Goal: Task Accomplishment & Management: Manage account settings

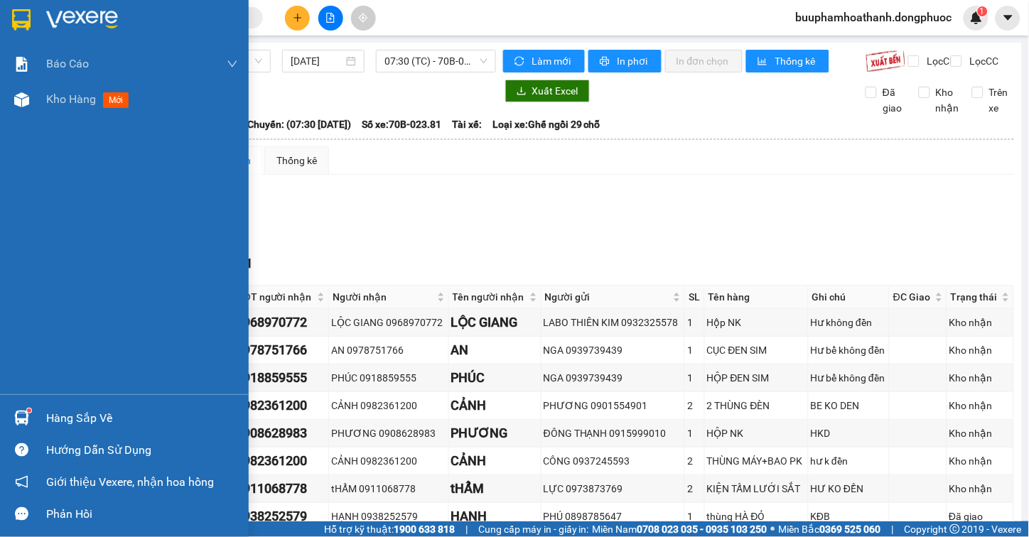
click at [46, 417] on div "Hàng sắp về" at bounding box center [142, 418] width 192 height 21
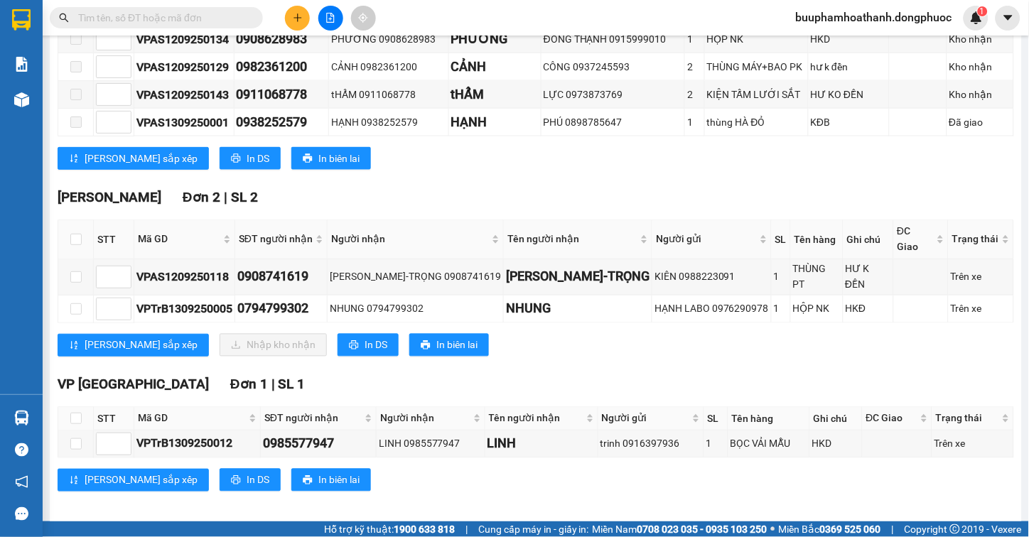
click at [649, 190] on section "Kết quả tìm kiếm ( 1 ) Bộ lọc Thuộc VP này Gửi 3 ngày gần nhất Mã ĐH Trạng thái…" at bounding box center [514, 268] width 1029 height 537
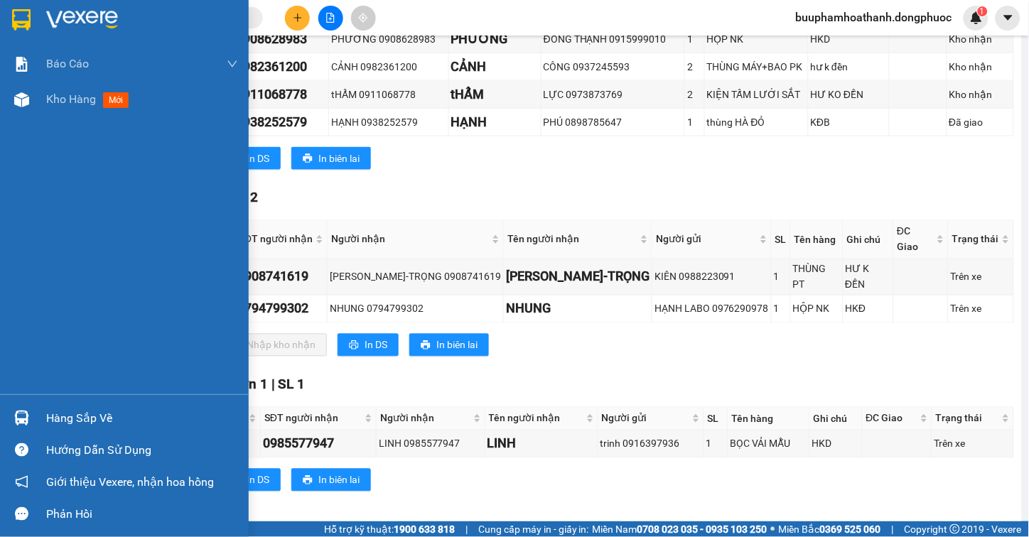
click at [85, 423] on div "Hàng sắp về" at bounding box center [142, 418] width 192 height 21
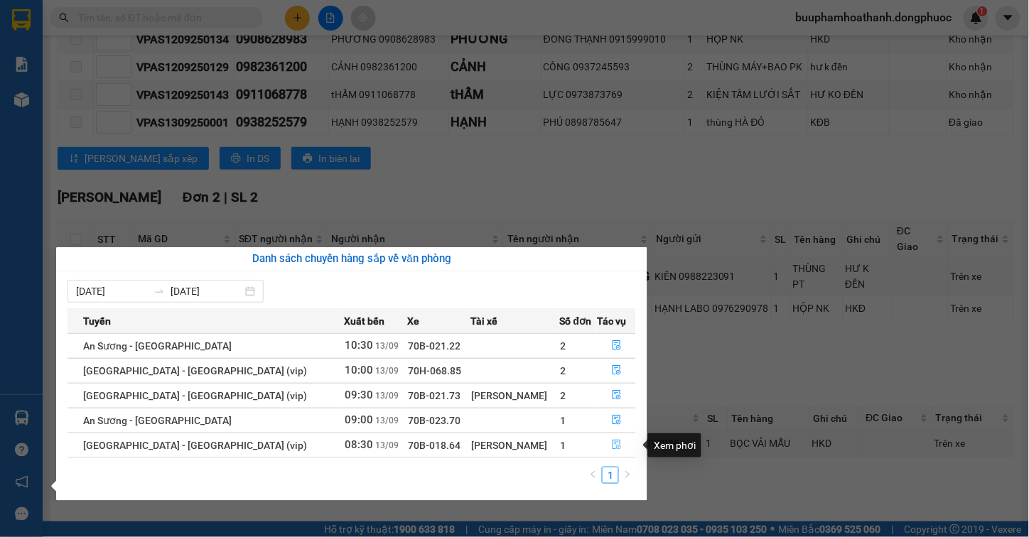
click at [612, 446] on icon "file-done" at bounding box center [616, 445] width 9 height 10
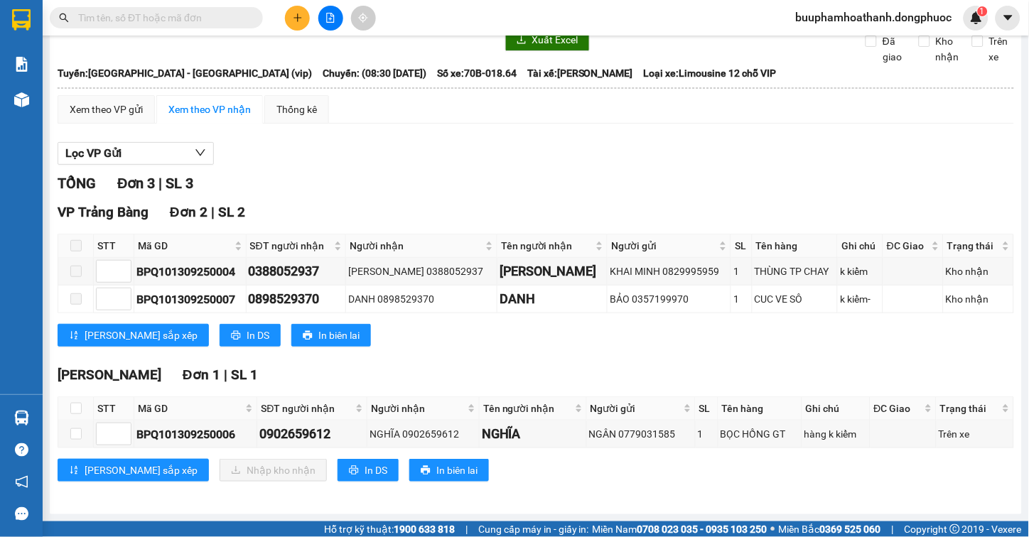
scroll to position [64, 0]
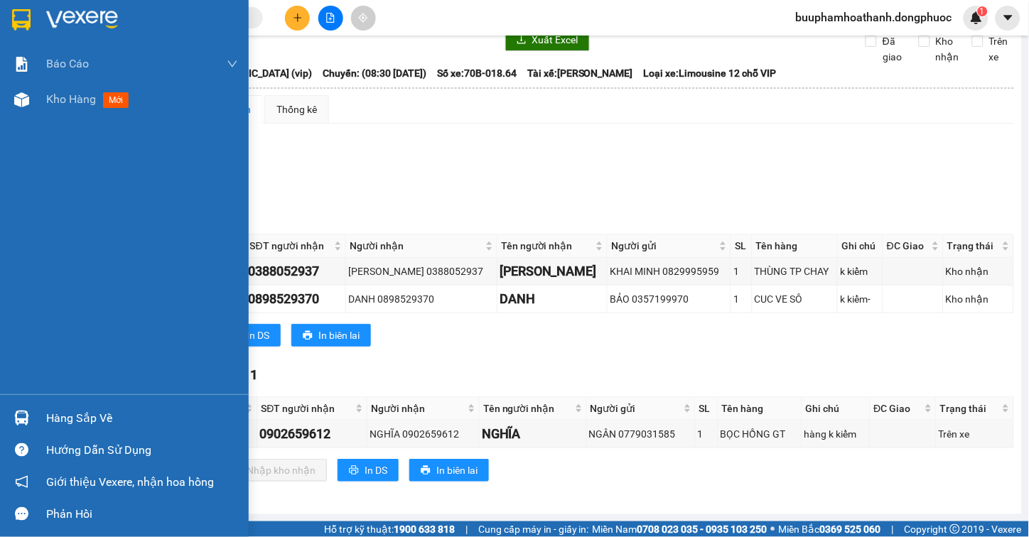
click at [70, 414] on div "Hàng sắp về" at bounding box center [142, 418] width 192 height 21
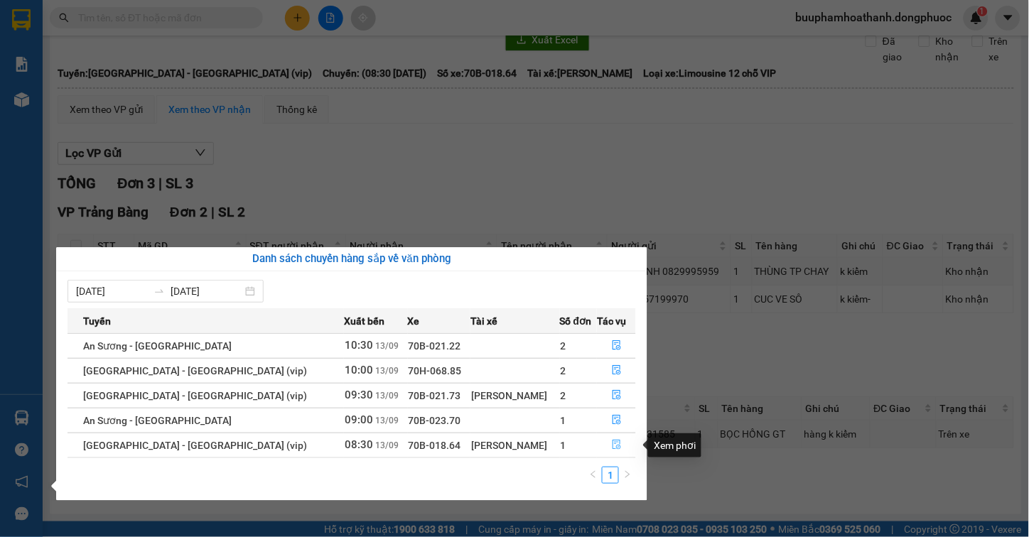
click at [605, 445] on button "button" at bounding box center [616, 445] width 38 height 23
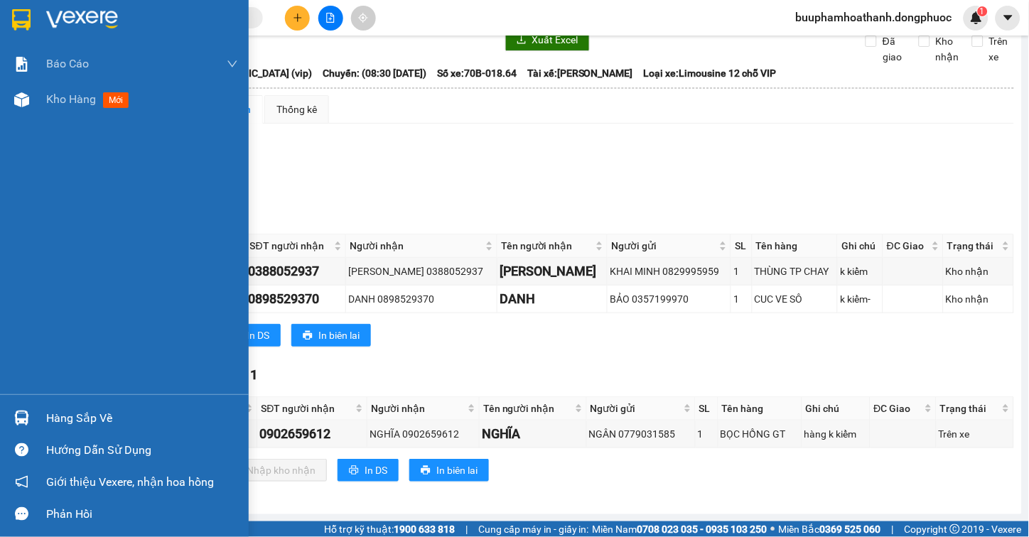
click at [51, 420] on div "Hàng sắp về" at bounding box center [142, 418] width 192 height 21
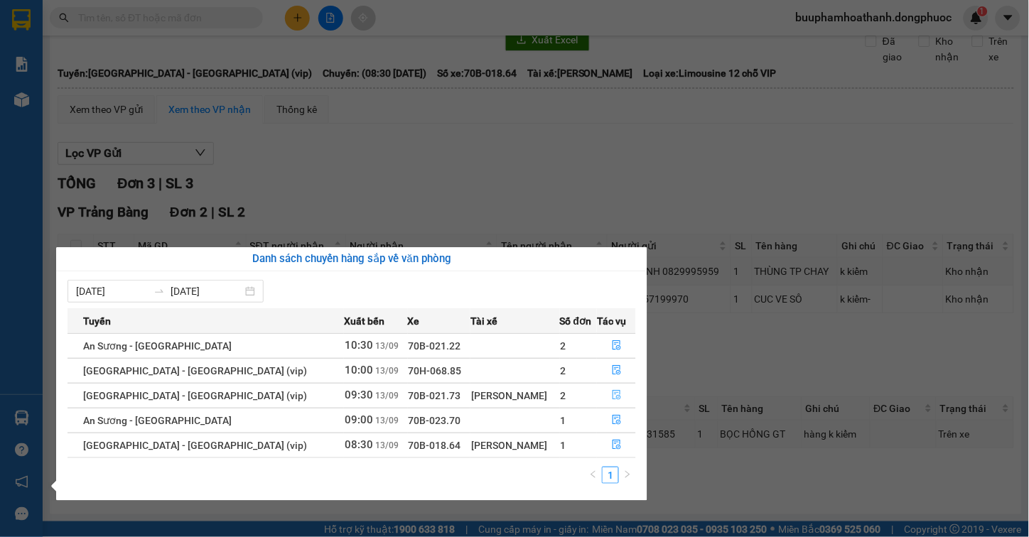
click at [612, 396] on icon "file-done" at bounding box center [617, 395] width 10 height 10
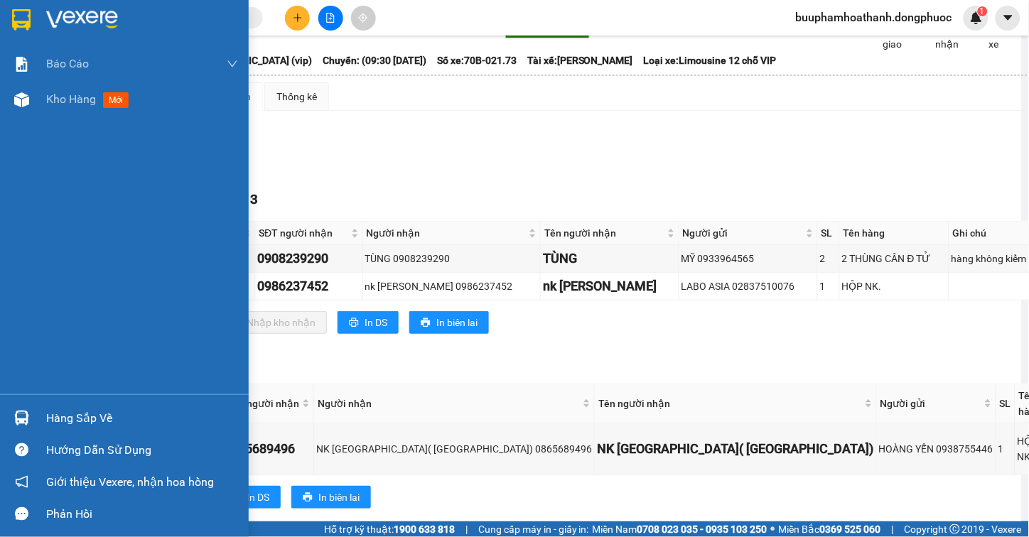
click at [63, 411] on div "Hàng sắp về" at bounding box center [142, 418] width 192 height 21
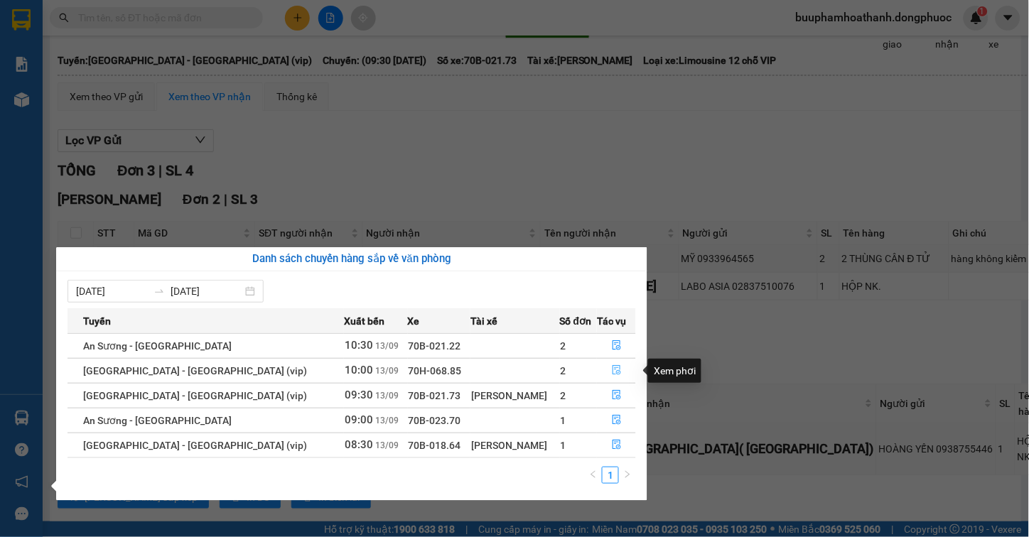
click at [612, 369] on icon "file-done" at bounding box center [617, 370] width 10 height 10
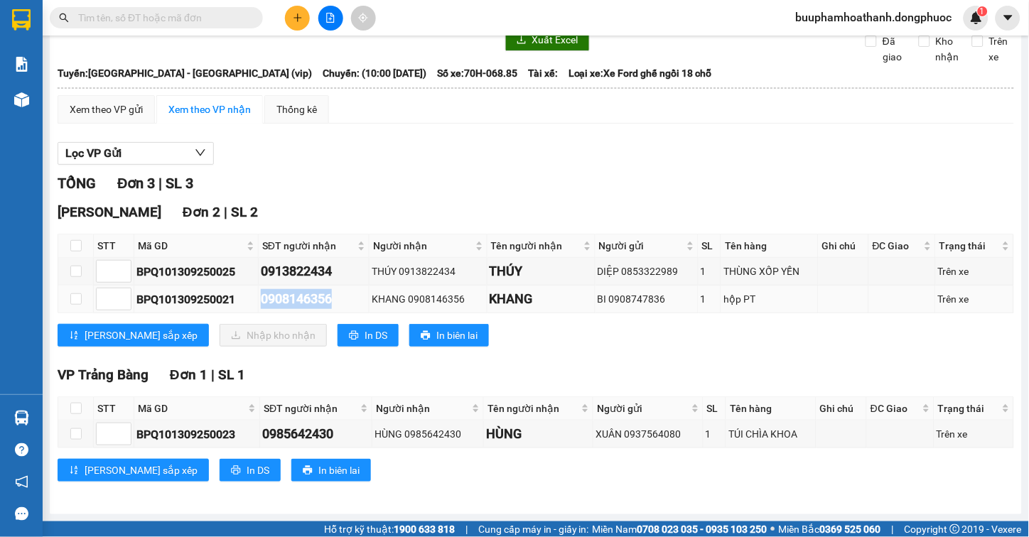
drag, startPoint x: 264, startPoint y: 297, endPoint x: 354, endPoint y: 301, distance: 89.6
click at [354, 301] on div "0908146356" at bounding box center [314, 299] width 106 height 20
copy div "0908146356"
click at [155, 22] on input "text" at bounding box center [162, 18] width 168 height 16
paste input "0908146356"
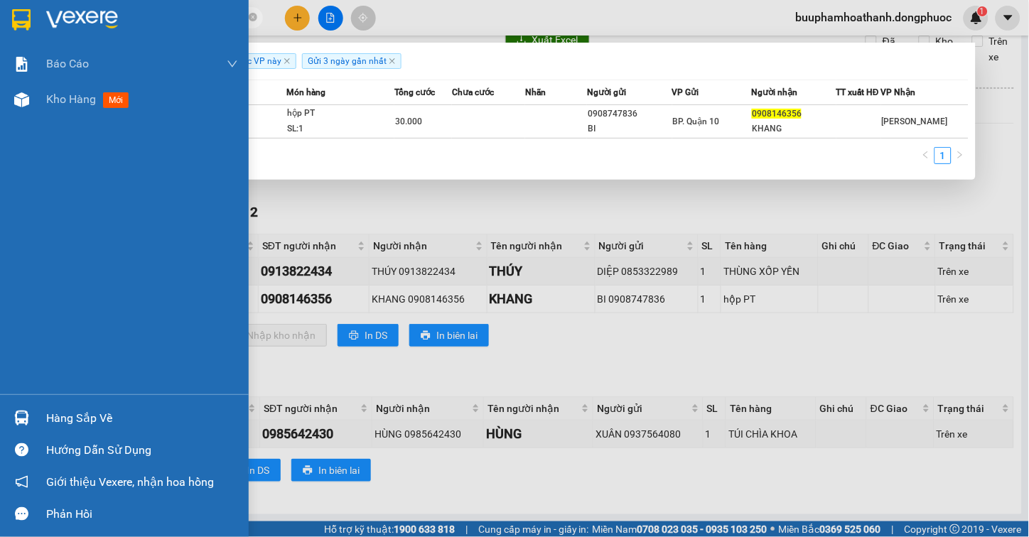
type input "0908146356"
click at [83, 418] on div "Hàng sắp về" at bounding box center [142, 418] width 192 height 21
click at [18, 249] on div "Báo cáo Mẫu 1: Báo cáo dòng tiền Mẫu 1: Báo cáo dòng tiền theo nhân viên Mẫu 1:…" at bounding box center [124, 268] width 249 height 537
click at [38, 423] on div "Hàng sắp về" at bounding box center [124, 418] width 249 height 32
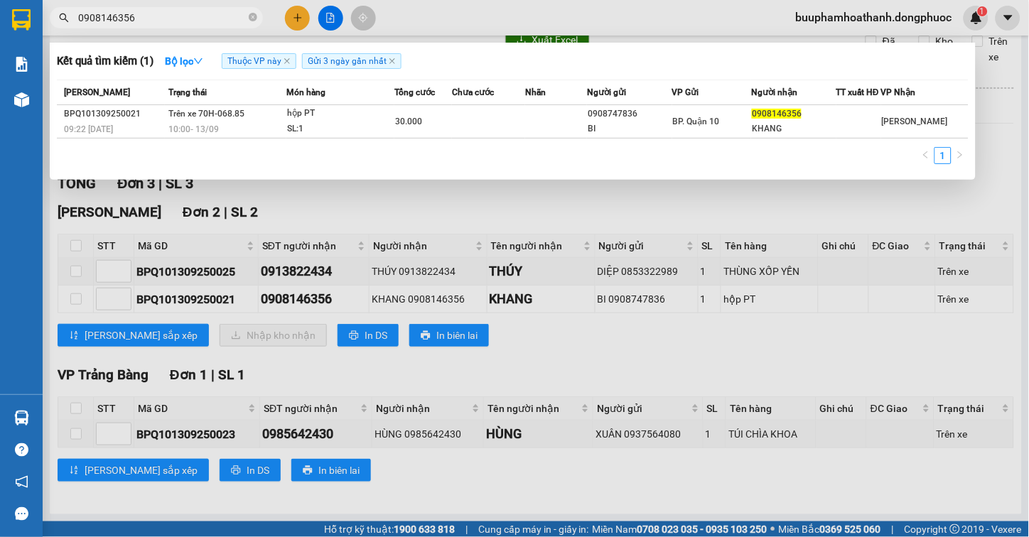
click at [193, 13] on section "Kết quả tìm kiếm ( 1 ) Bộ lọc Thuộc VP này Gửi 3 ngày gần nhất Mã ĐH Trạng thái…" at bounding box center [514, 268] width 1029 height 537
click at [249, 18] on icon "close-circle" at bounding box center [253, 17] width 9 height 9
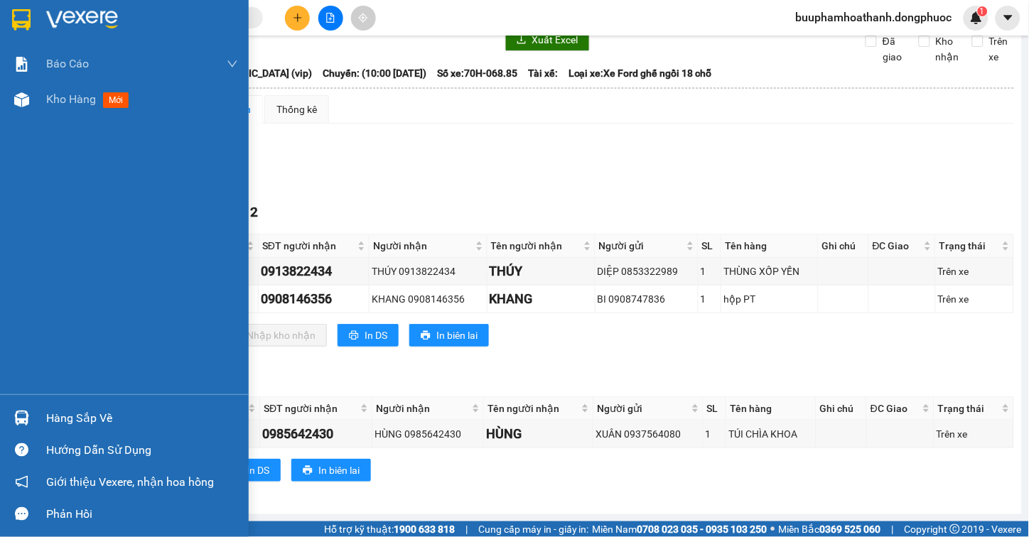
click at [60, 414] on div "Hàng sắp về" at bounding box center [142, 418] width 192 height 21
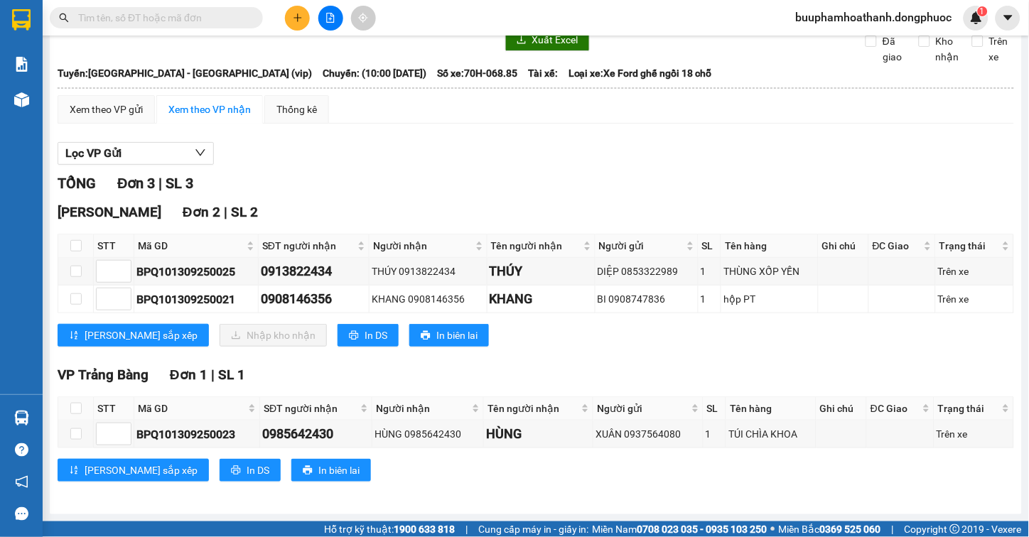
click at [119, 28] on section "Kết quả tìm kiếm ( 1 ) Bộ lọc Thuộc VP này Gửi 3 ngày gần nhất Mã ĐH Trạng thái…" at bounding box center [514, 268] width 1029 height 537
drag, startPoint x: 119, startPoint y: 18, endPoint x: 126, endPoint y: 16, distance: 7.7
click at [119, 18] on input "text" at bounding box center [162, 18] width 168 height 16
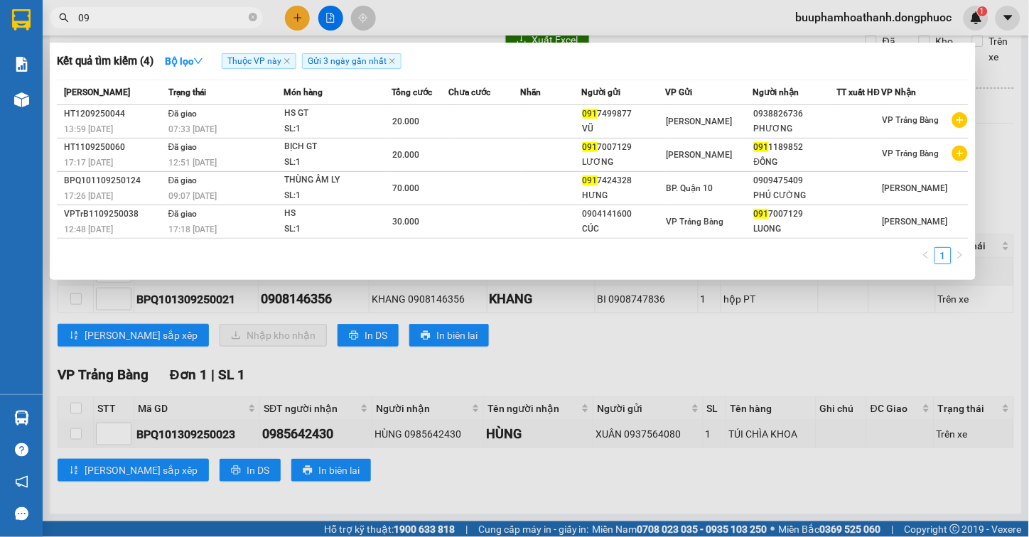
type input "0"
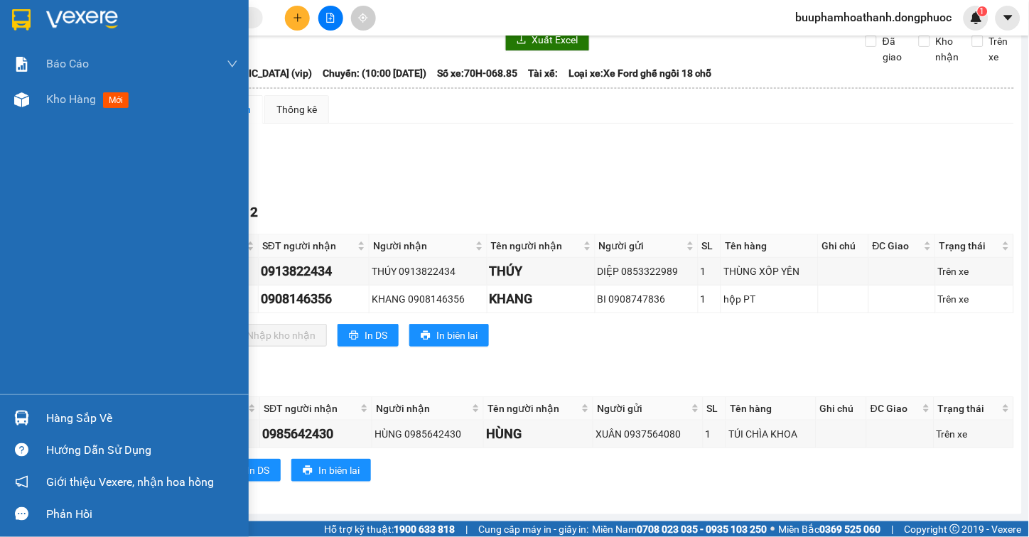
click at [54, 410] on div "Hàng sắp về" at bounding box center [142, 418] width 192 height 21
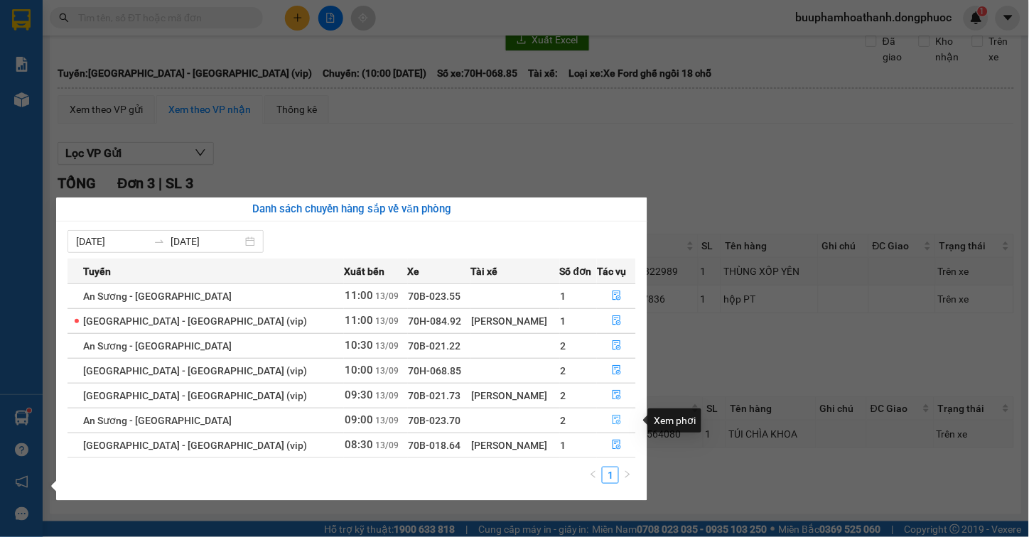
click at [612, 423] on icon "file-done" at bounding box center [617, 420] width 10 height 10
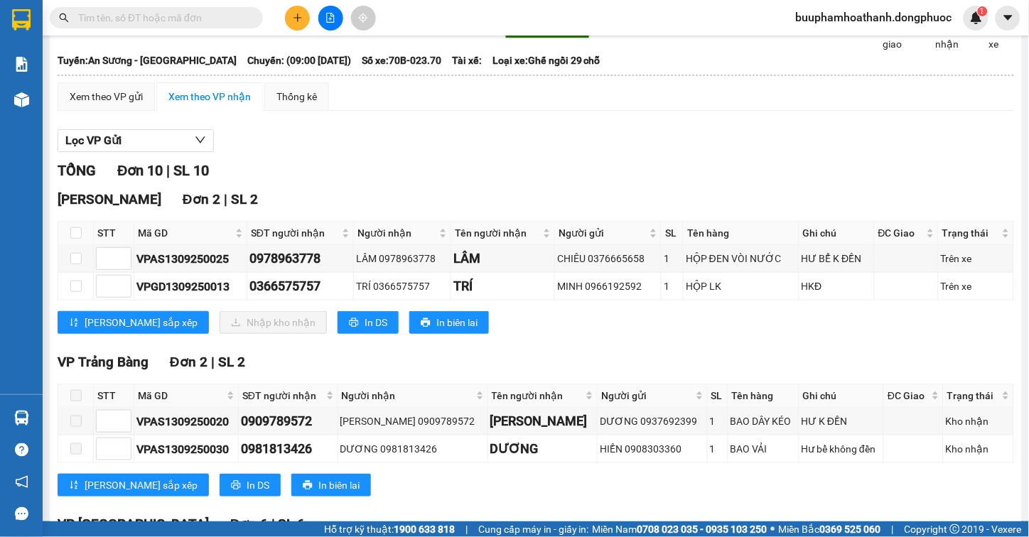
click at [67, 244] on th at bounding box center [76, 233] width 36 height 23
drag, startPoint x: 75, startPoint y: 243, endPoint x: 97, endPoint y: 256, distance: 25.5
click at [75, 239] on input "checkbox" at bounding box center [75, 232] width 11 height 11
checkbox input "true"
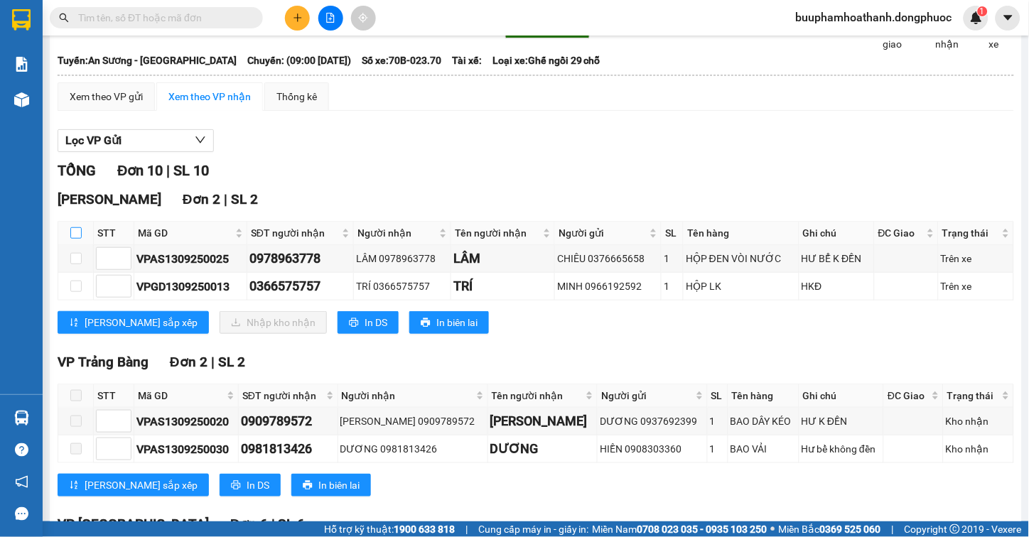
checkbox input "true"
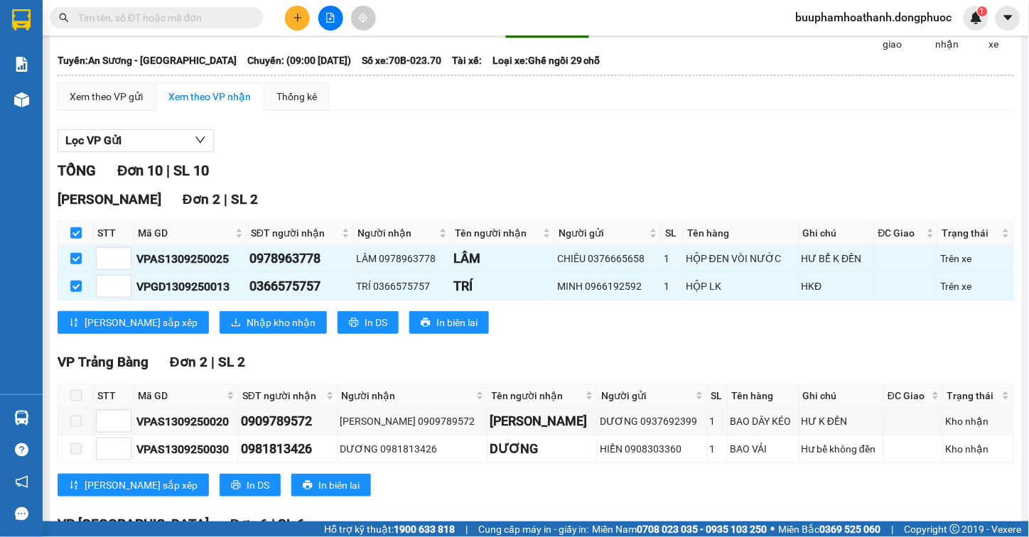
click at [185, 322] on div "Hòa Thành Đơn 2 | SL 2 STT Mã GD SĐT người nhận Người nhận Tên người nhận Người…" at bounding box center [536, 267] width 956 height 156
click at [220, 325] on button "Nhập kho nhận" at bounding box center [273, 322] width 107 height 23
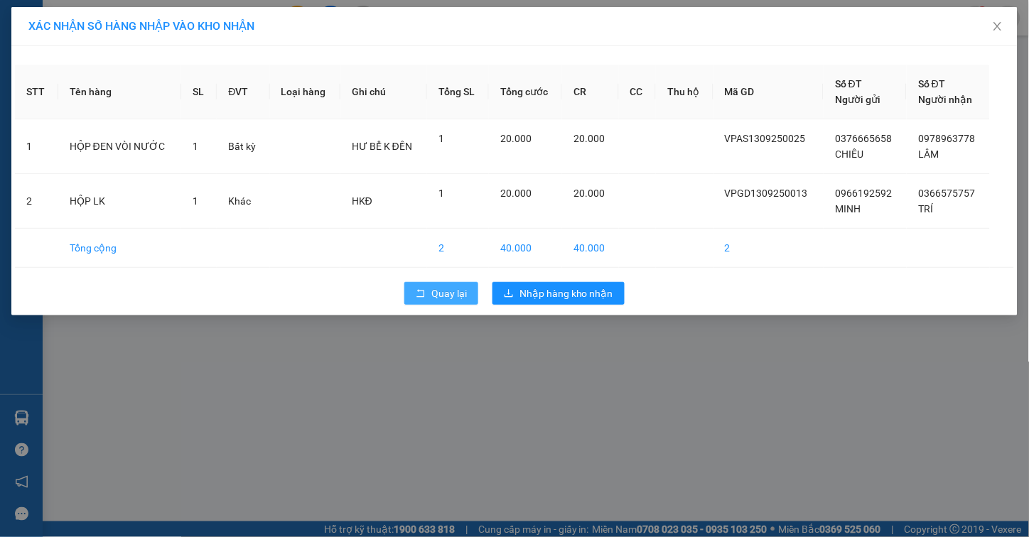
click at [437, 293] on span "Quay lại" at bounding box center [449, 294] width 36 height 16
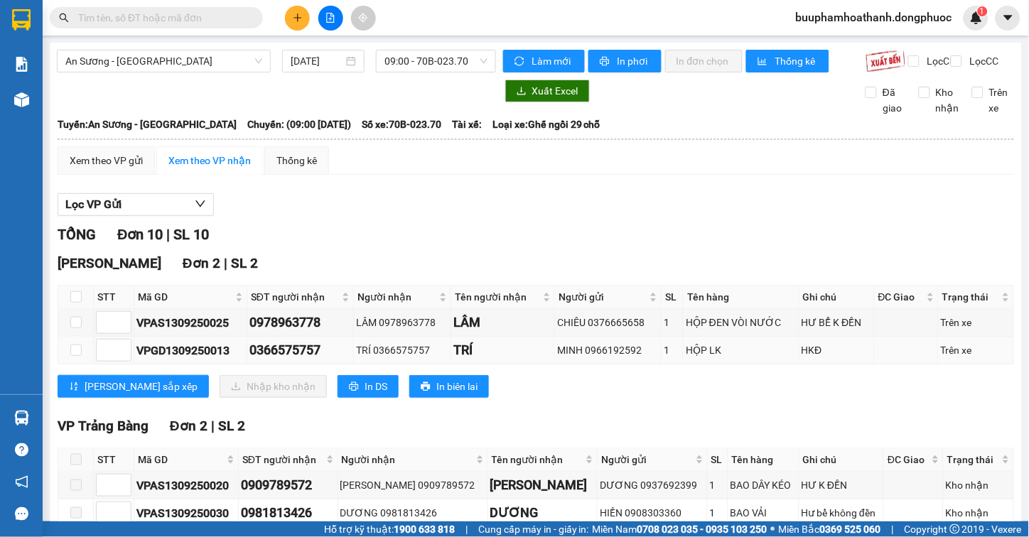
scroll to position [79, 0]
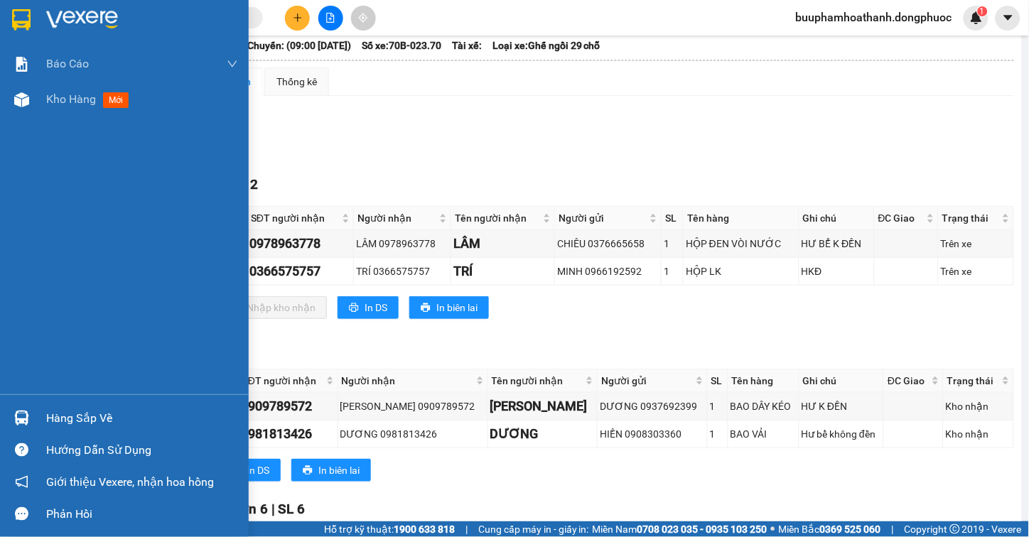
click at [79, 423] on div "Hàng sắp về" at bounding box center [142, 418] width 192 height 21
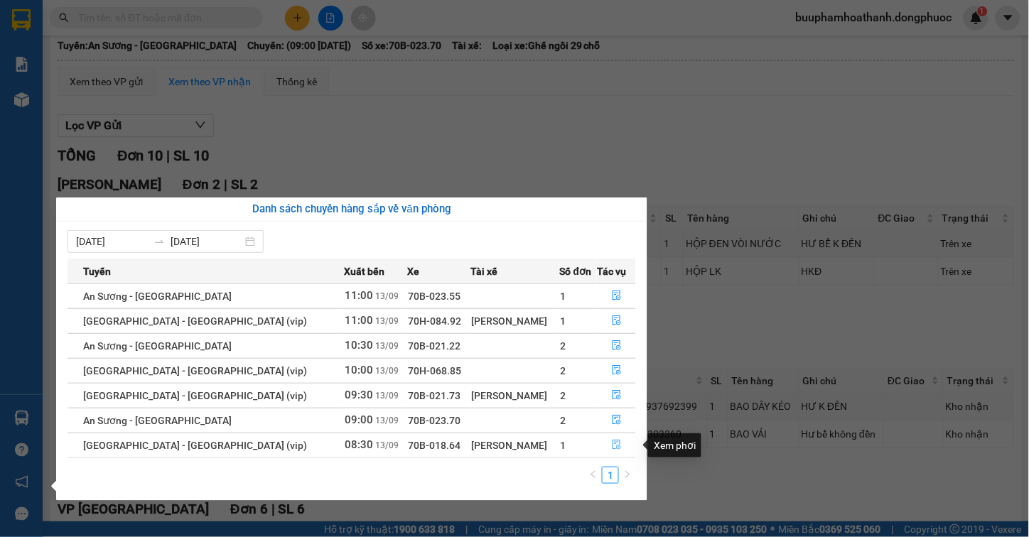
click at [613, 444] on icon "file-done" at bounding box center [617, 445] width 10 height 10
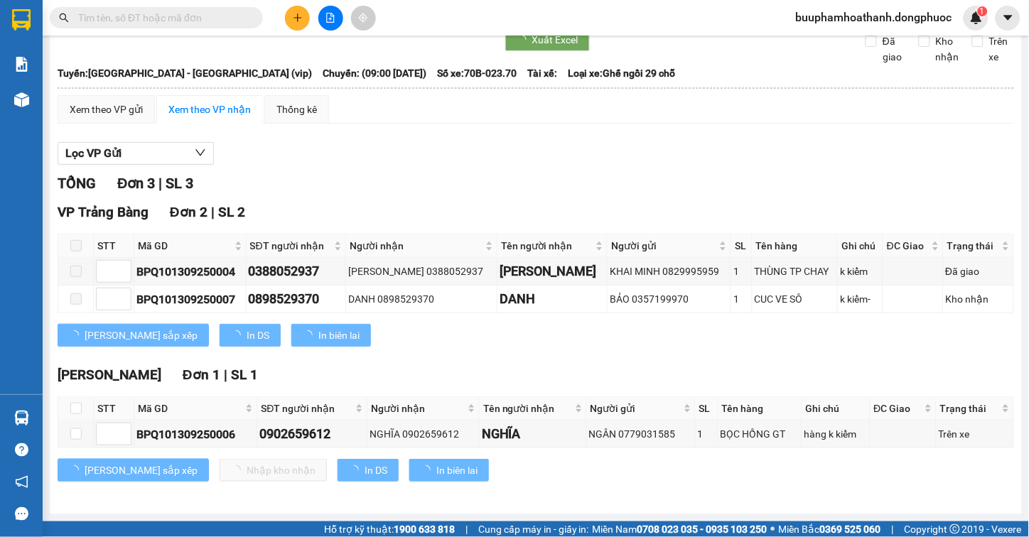
scroll to position [64, 0]
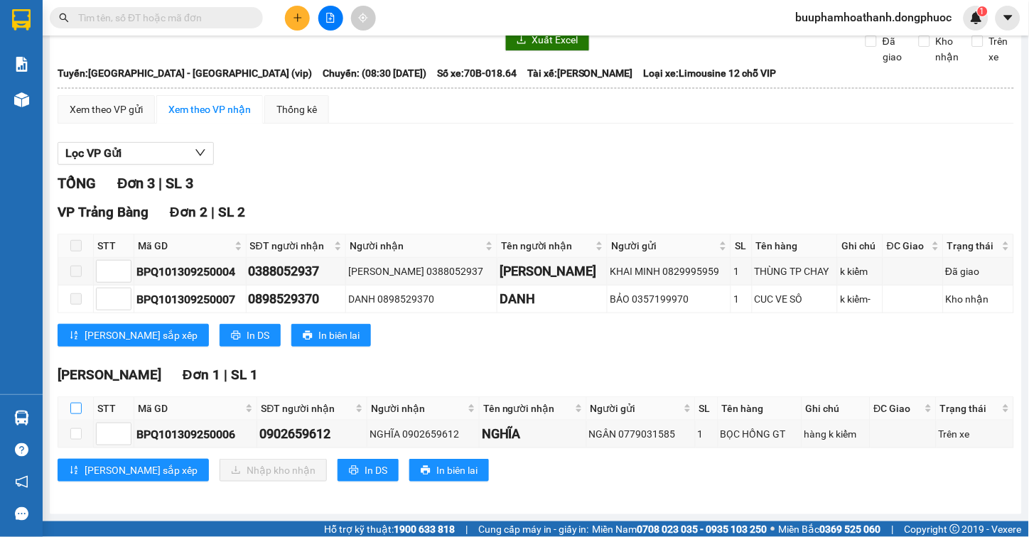
click at [75, 404] on input "checkbox" at bounding box center [75, 408] width 11 height 11
checkbox input "true"
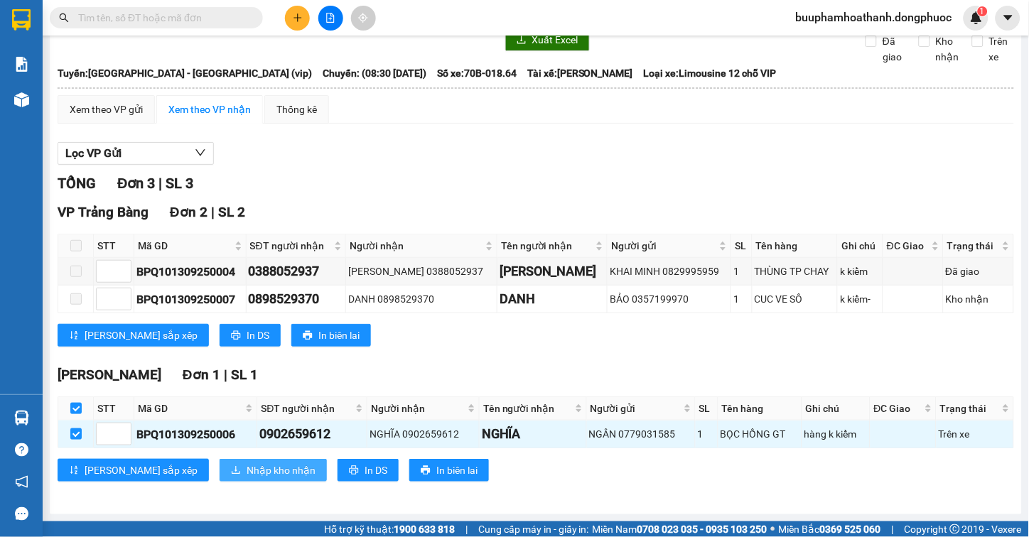
click at [247, 472] on span "Nhập kho nhận" at bounding box center [281, 470] width 69 height 16
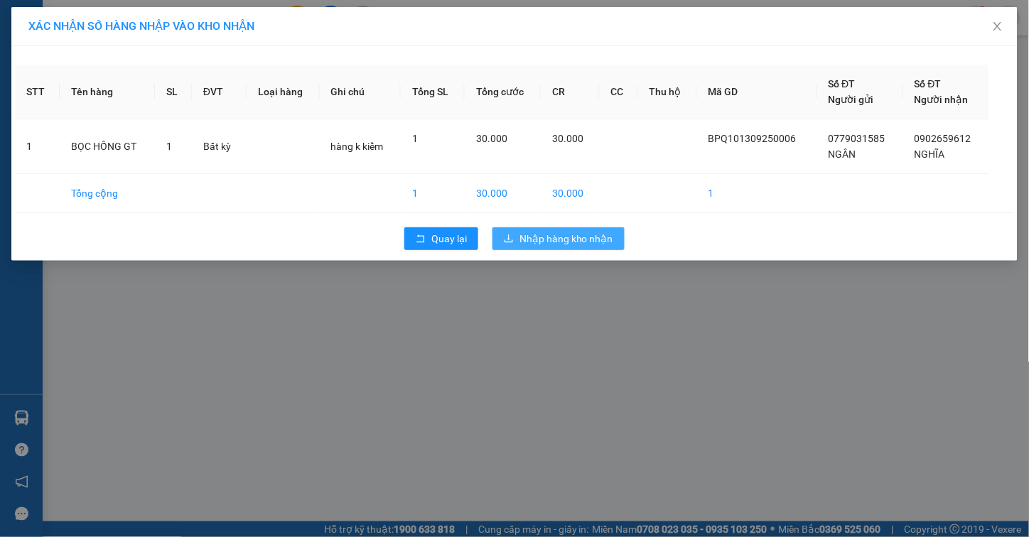
click at [569, 238] on span "Nhập hàng kho nhận" at bounding box center [566, 239] width 94 height 16
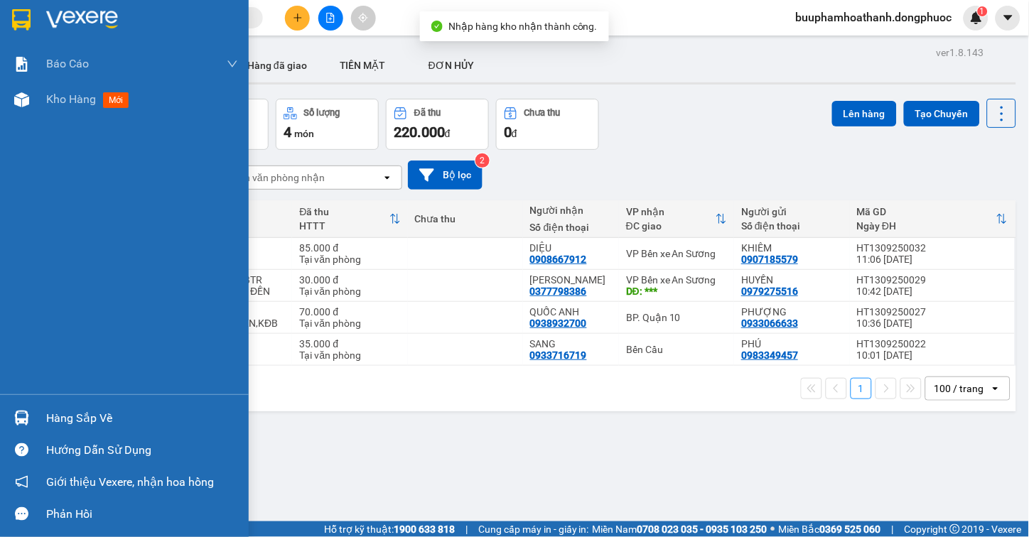
click at [41, 422] on div "Hàng sắp về" at bounding box center [124, 418] width 249 height 32
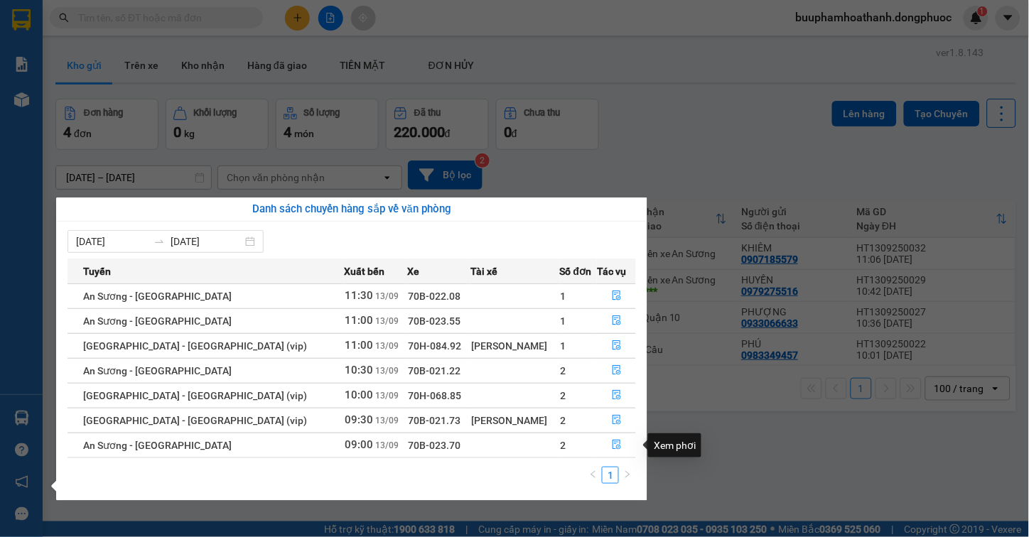
click at [791, 413] on section "Kết quả tìm kiếm ( 4 ) Bộ lọc Thuộc VP này Gửi 3 ngày gần nhất Mã ĐH Trạng thái…" at bounding box center [514, 268] width 1029 height 537
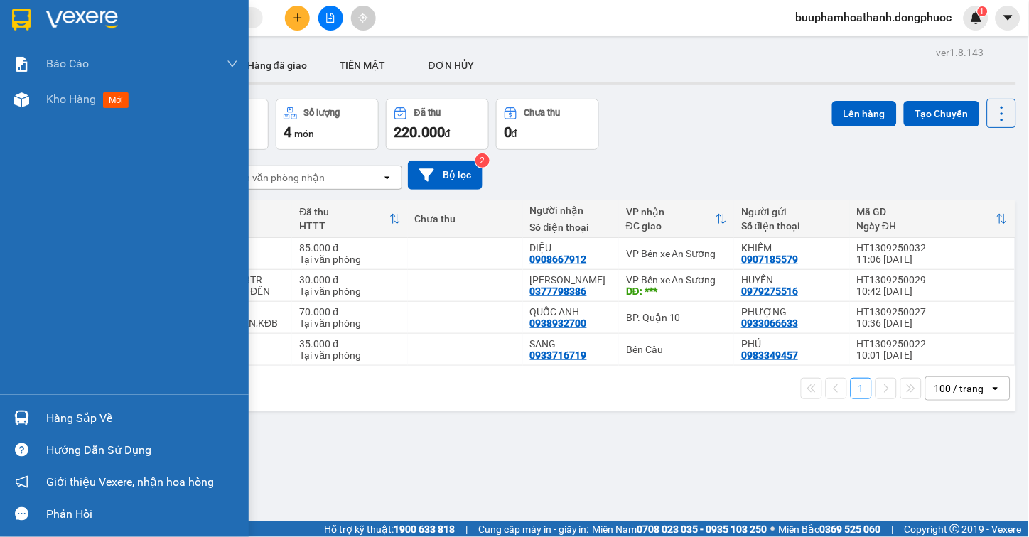
click at [65, 411] on div "Hàng sắp về" at bounding box center [142, 418] width 192 height 21
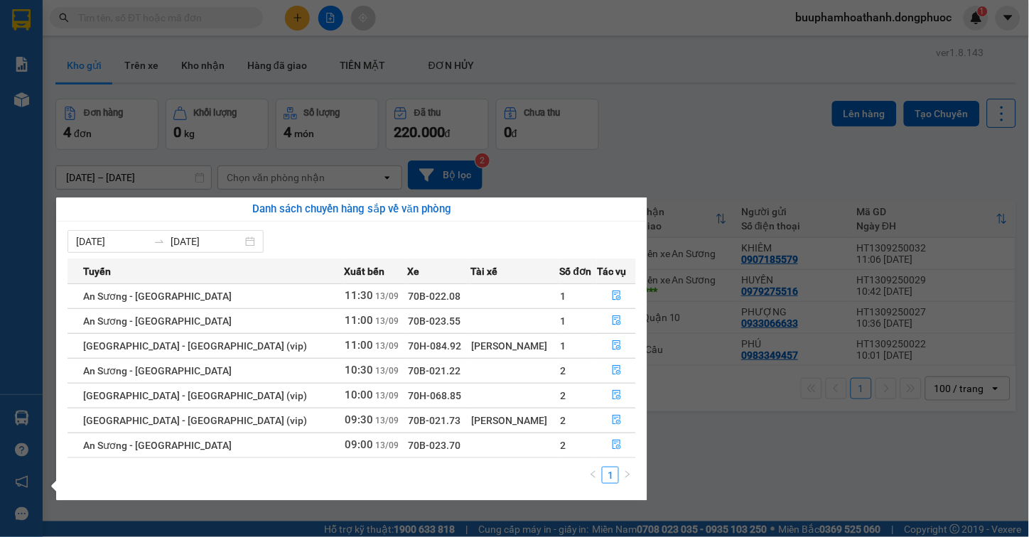
click at [818, 467] on section "Kết quả tìm kiếm ( 4 ) Bộ lọc Thuộc VP này Gửi 3 ngày gần nhất Mã ĐH Trạng thái…" at bounding box center [514, 268] width 1029 height 537
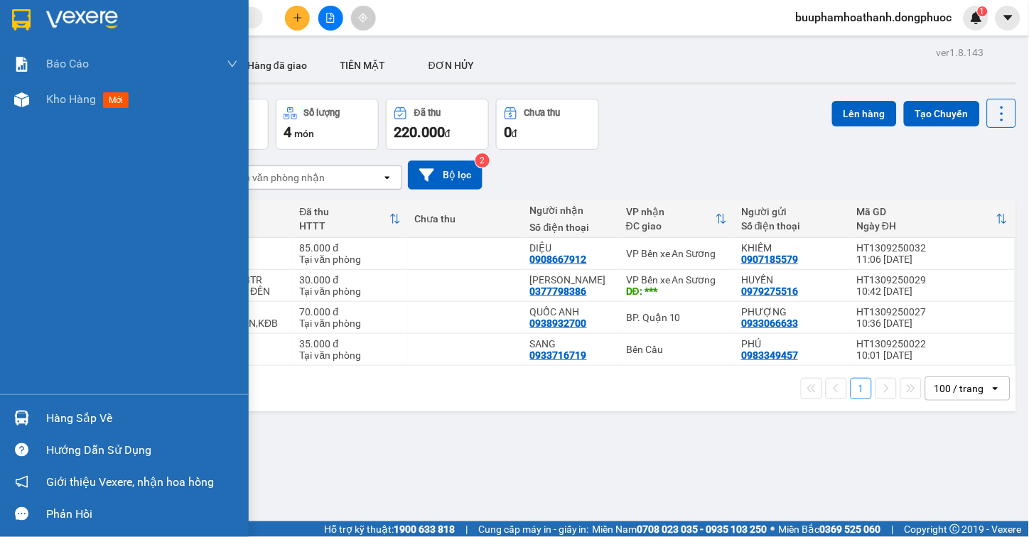
click at [78, 416] on div "Hàng sắp về" at bounding box center [142, 418] width 192 height 21
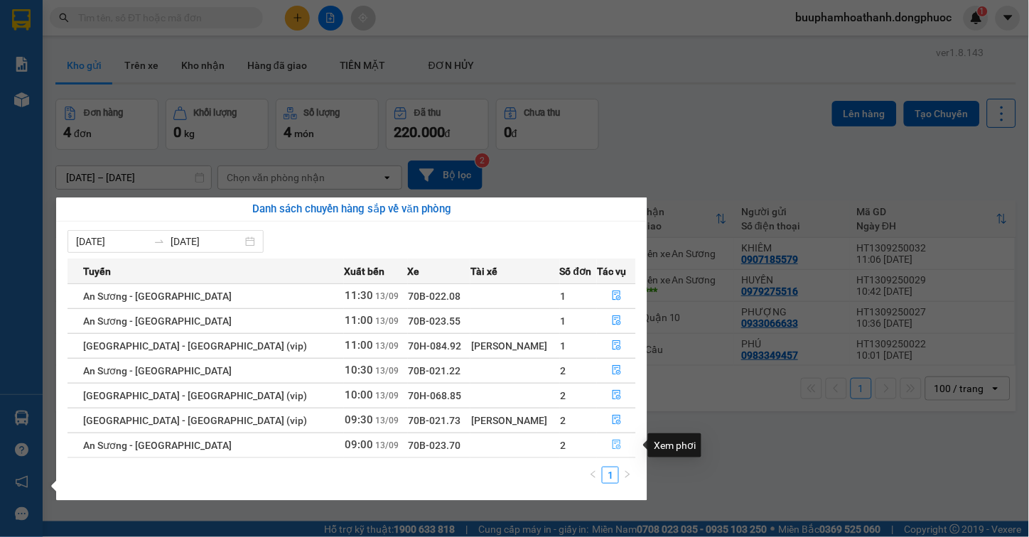
click at [612, 450] on icon "file-done" at bounding box center [616, 445] width 9 height 10
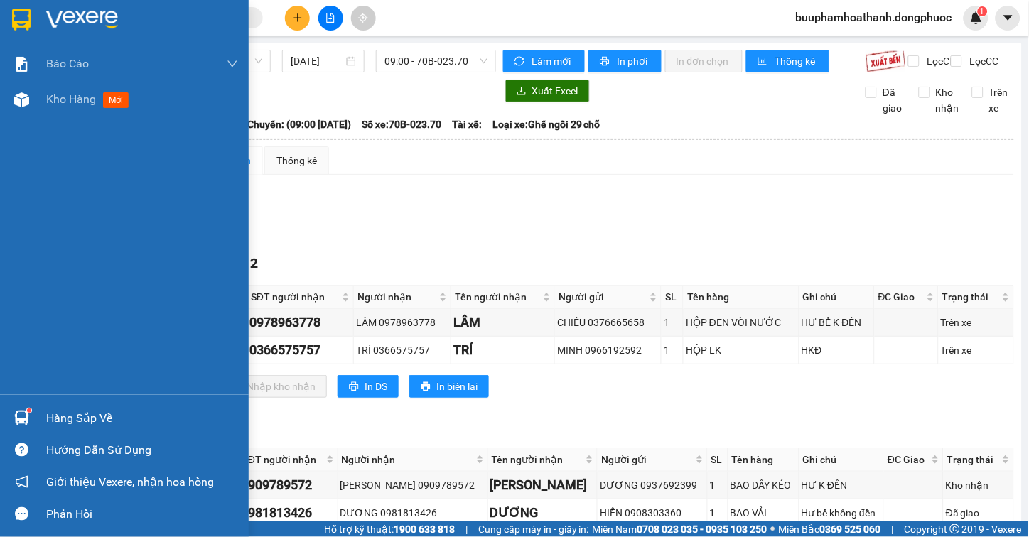
click at [53, 420] on div "Hàng sắp về" at bounding box center [142, 418] width 192 height 21
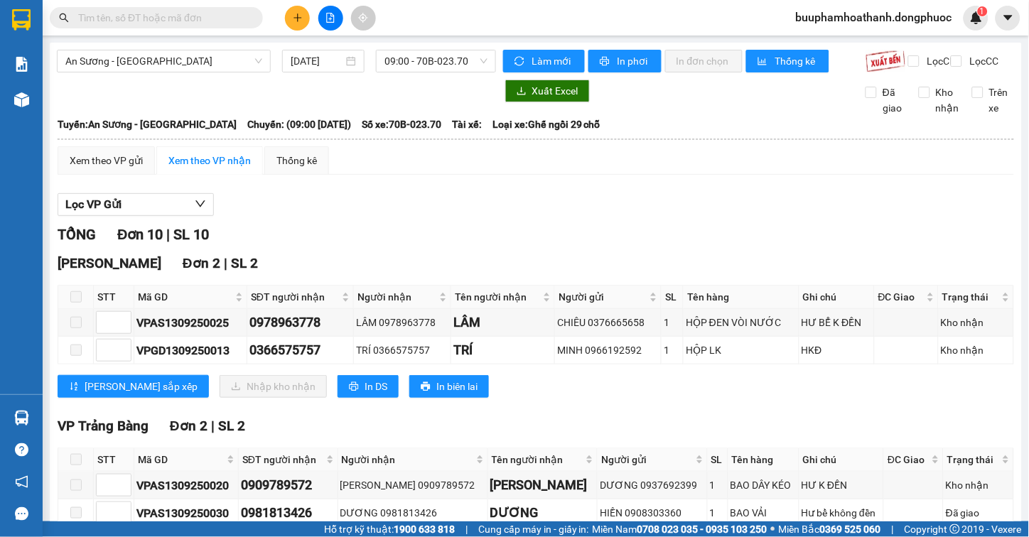
click at [146, 16] on input "text" at bounding box center [162, 18] width 168 height 16
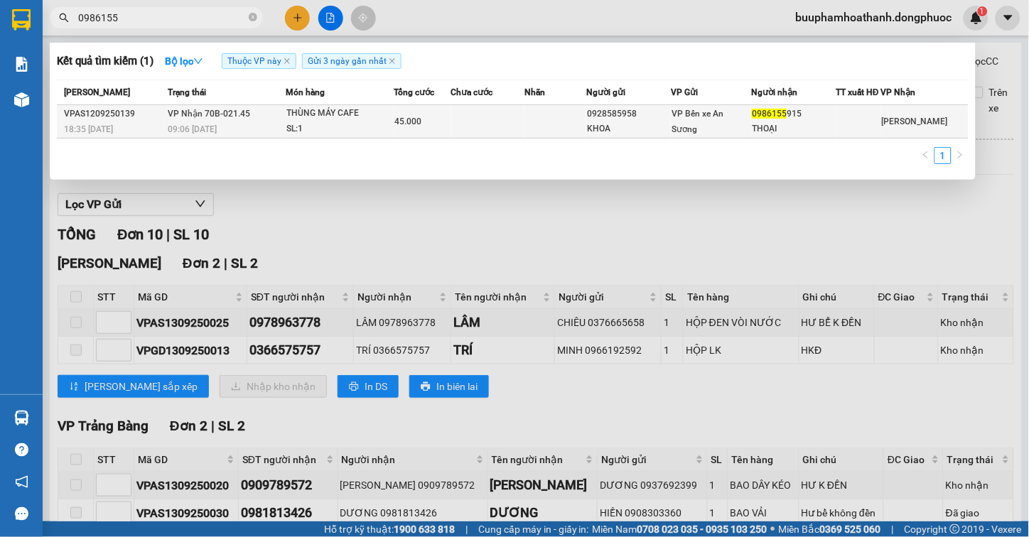
type input "0986155"
click at [233, 133] on div "09:06 - 13/09" at bounding box center [226, 129] width 117 height 16
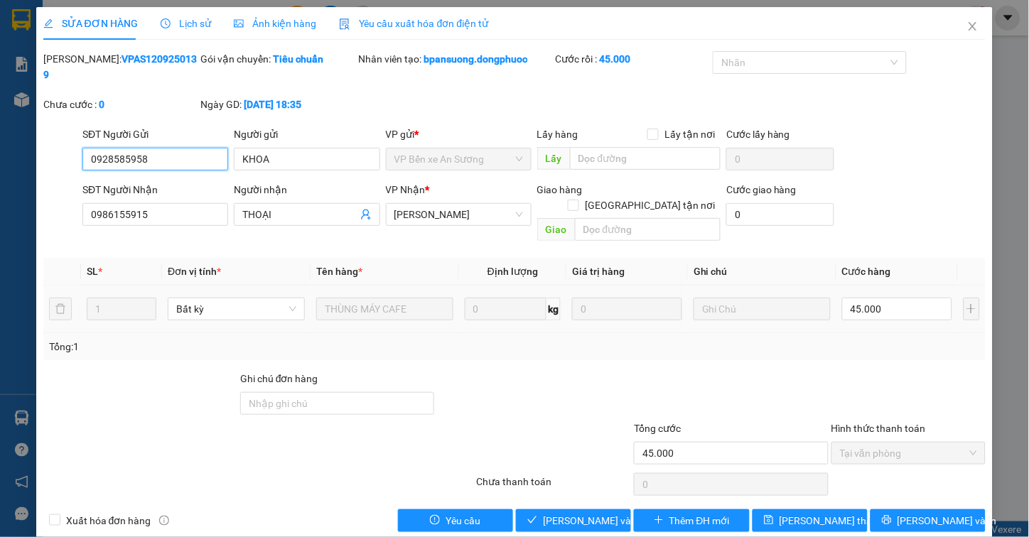
type input "0928585958"
type input "KHOA"
type input "0986155915"
type input "THOẠI"
type input "45.000"
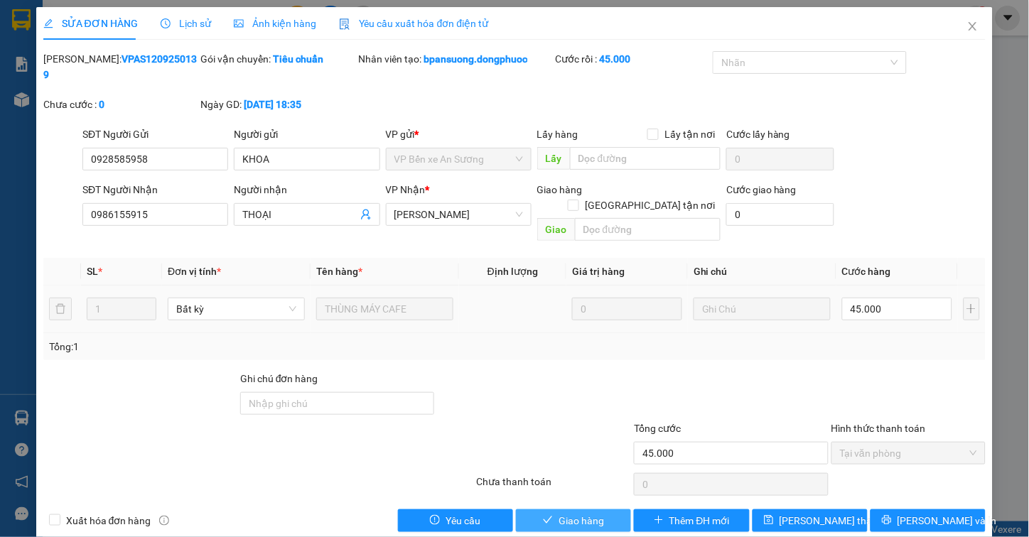
click at [573, 513] on span "Giao hàng" at bounding box center [580, 521] width 45 height 16
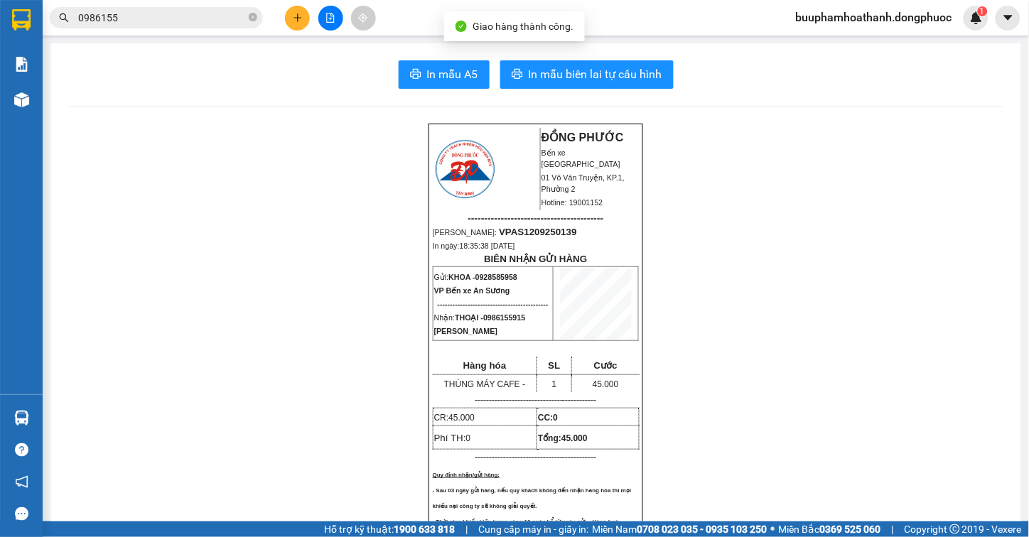
click at [257, 17] on span "0986155" at bounding box center [156, 17] width 213 height 21
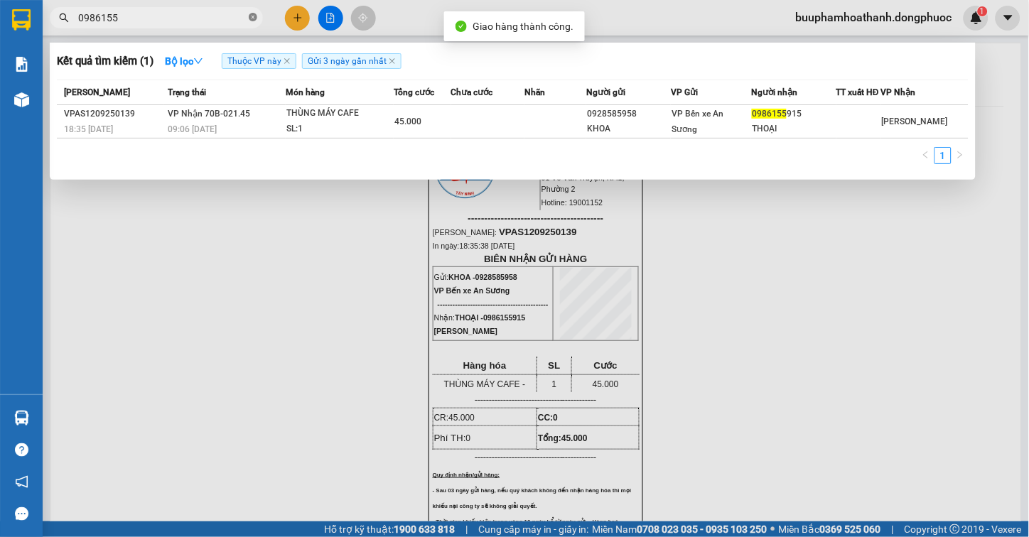
click at [252, 16] on icon "close-circle" at bounding box center [253, 17] width 9 height 9
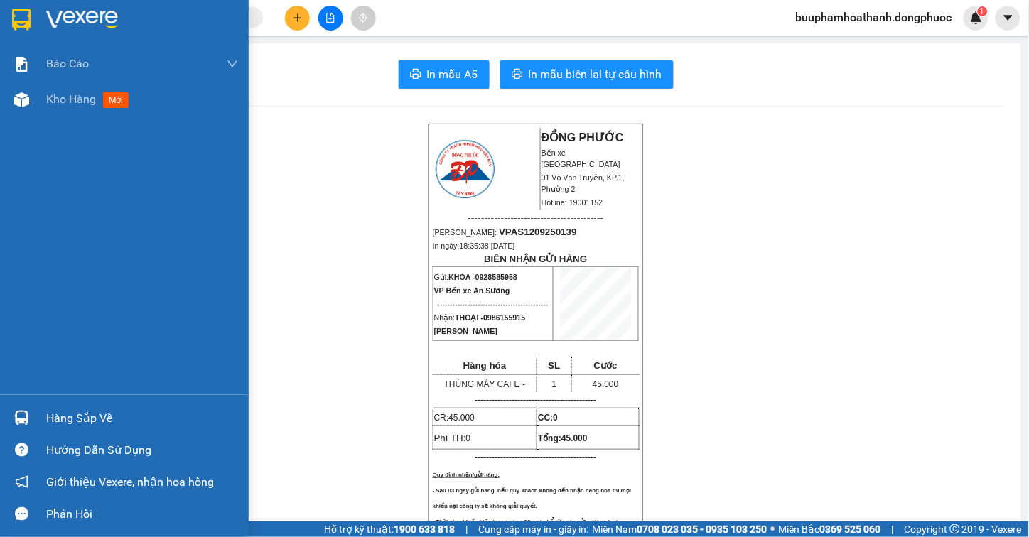
click at [71, 411] on div "Hàng sắp về" at bounding box center [142, 418] width 192 height 21
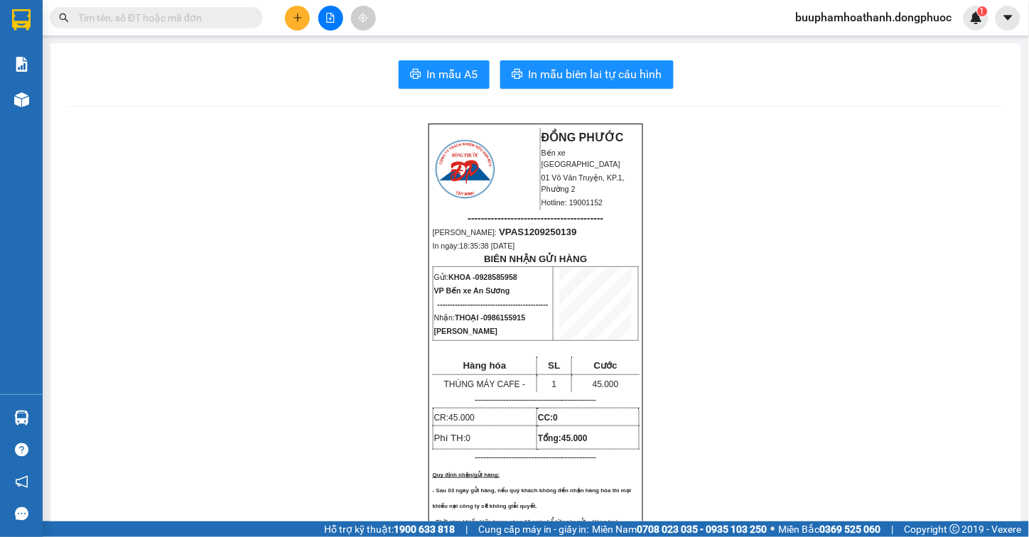
click at [299, 116] on section "Kết quả tìm kiếm ( 1 ) Bộ lọc Thuộc VP này Gửi 3 ngày gần nhất Mã ĐH Trạng thái…" at bounding box center [514, 268] width 1029 height 537
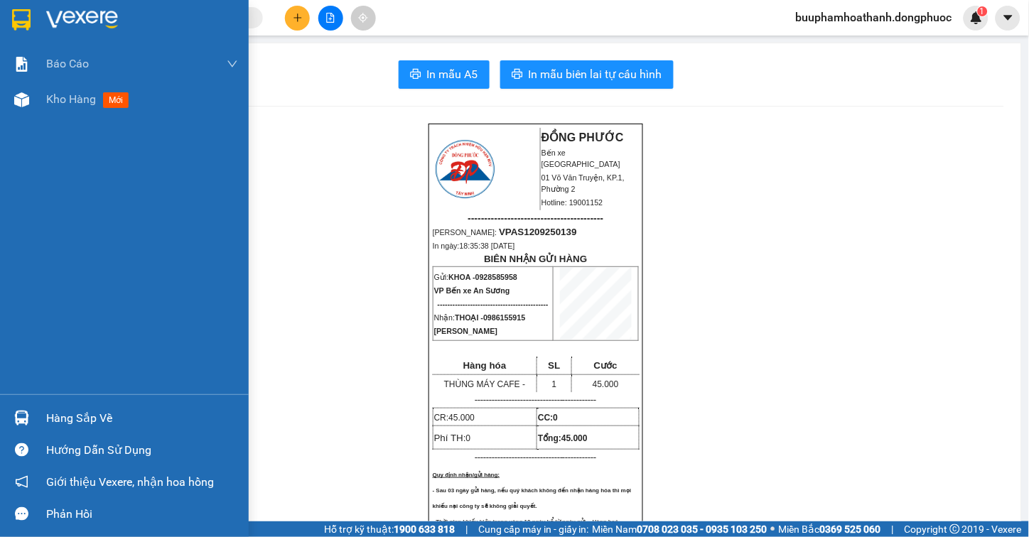
click at [64, 417] on div "Hàng sắp về" at bounding box center [142, 418] width 192 height 21
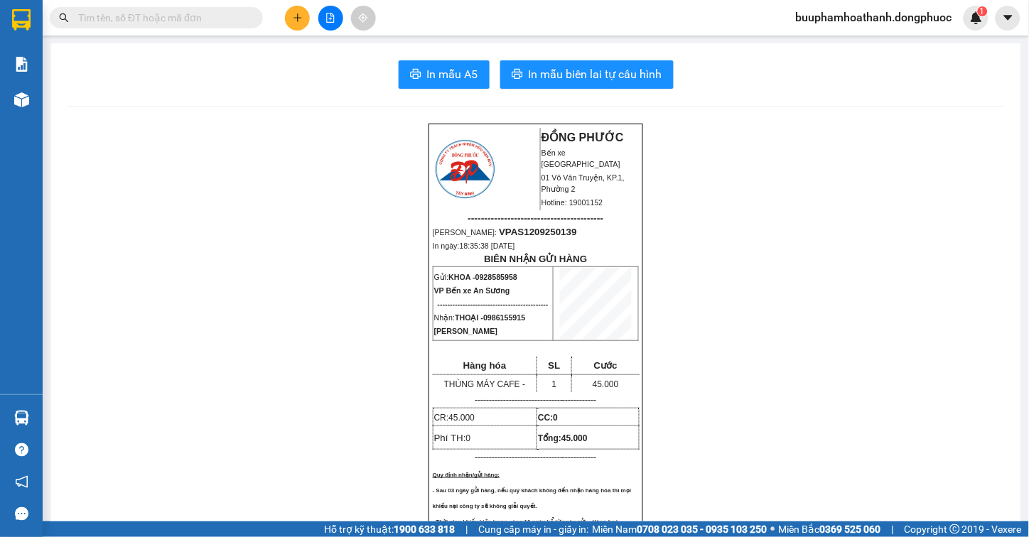
click at [215, 146] on section "Kết quả tìm kiếm ( 1 ) Bộ lọc Thuộc VP này Gửi 3 ngày gần nhất Mã ĐH Trạng thái…" at bounding box center [514, 268] width 1029 height 537
click at [116, 15] on input "text" at bounding box center [162, 18] width 168 height 16
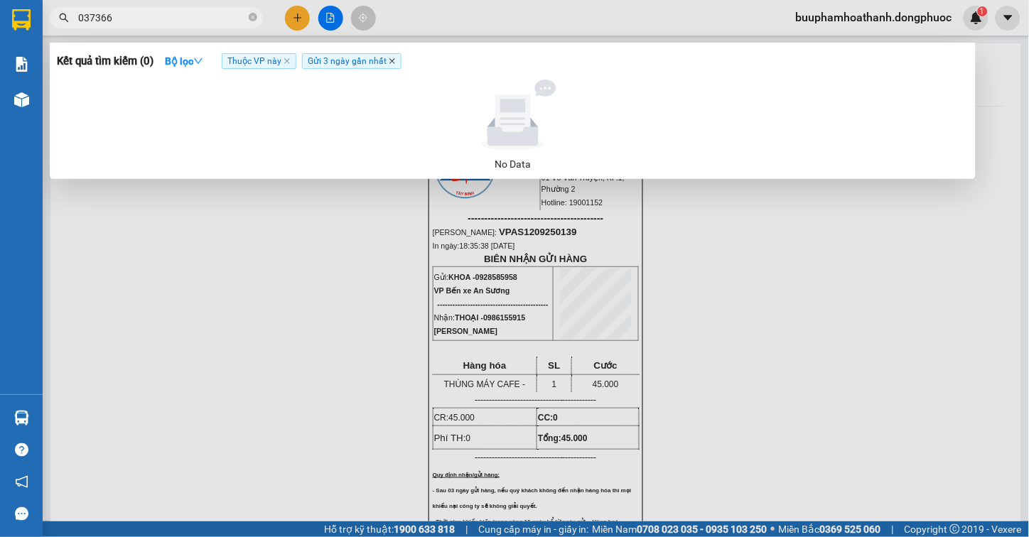
type input "037366"
click at [394, 60] on icon "close" at bounding box center [392, 61] width 6 height 6
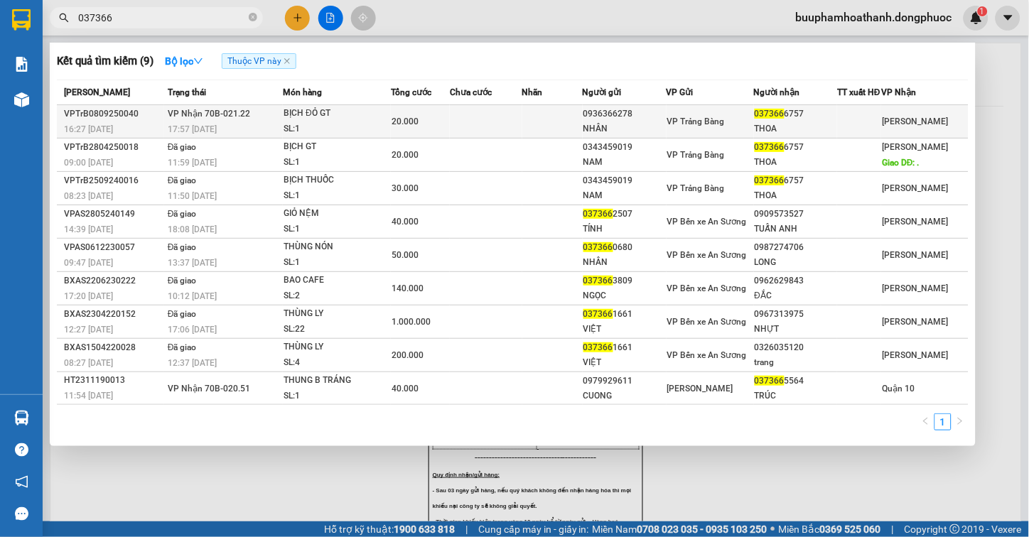
click at [322, 121] on div "BỊCH ĐỎ GT" at bounding box center [336, 114] width 107 height 16
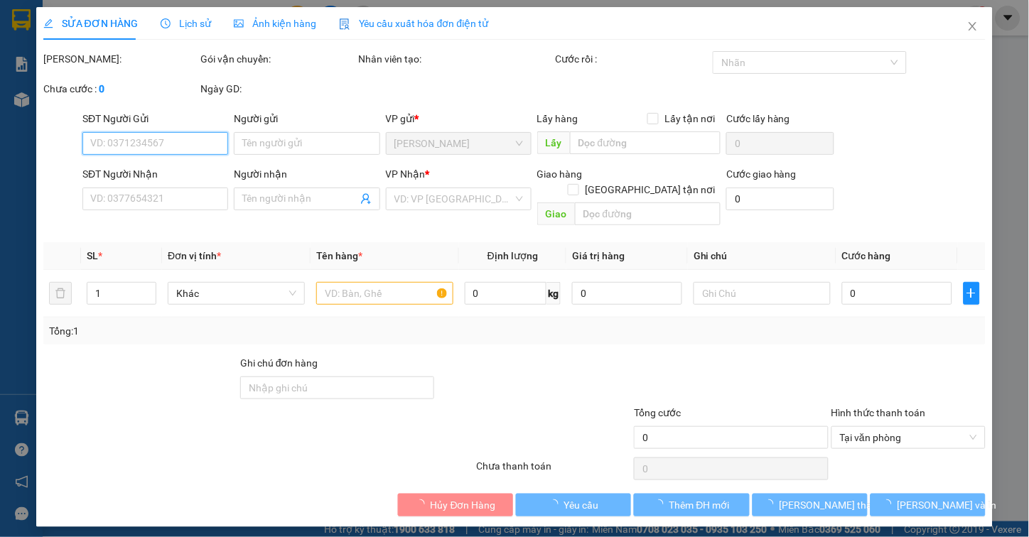
type input "0936366278"
type input "NHÂN"
type input "0373666757"
type input "THOA"
type input "20.000"
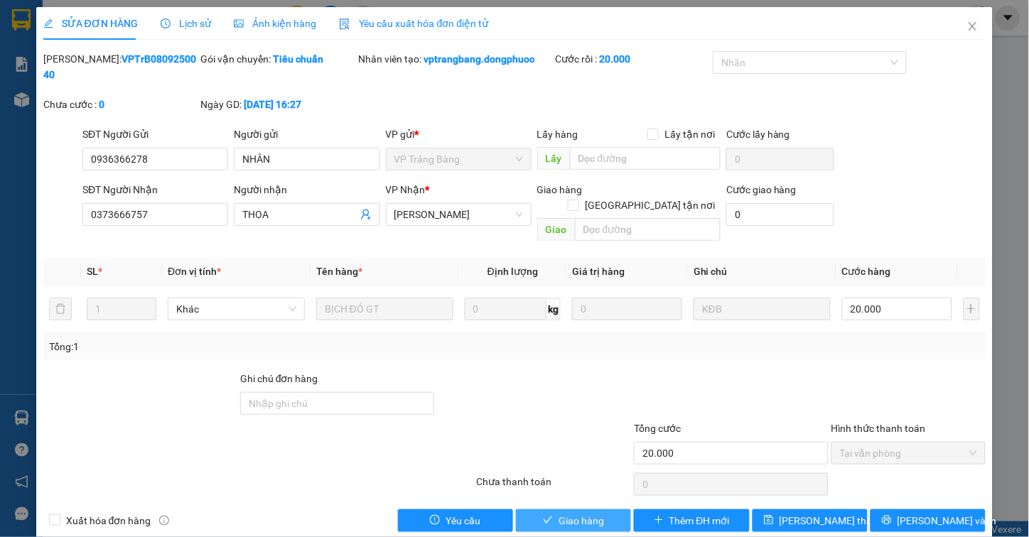
click at [573, 513] on span "Giao hàng" at bounding box center [580, 521] width 45 height 16
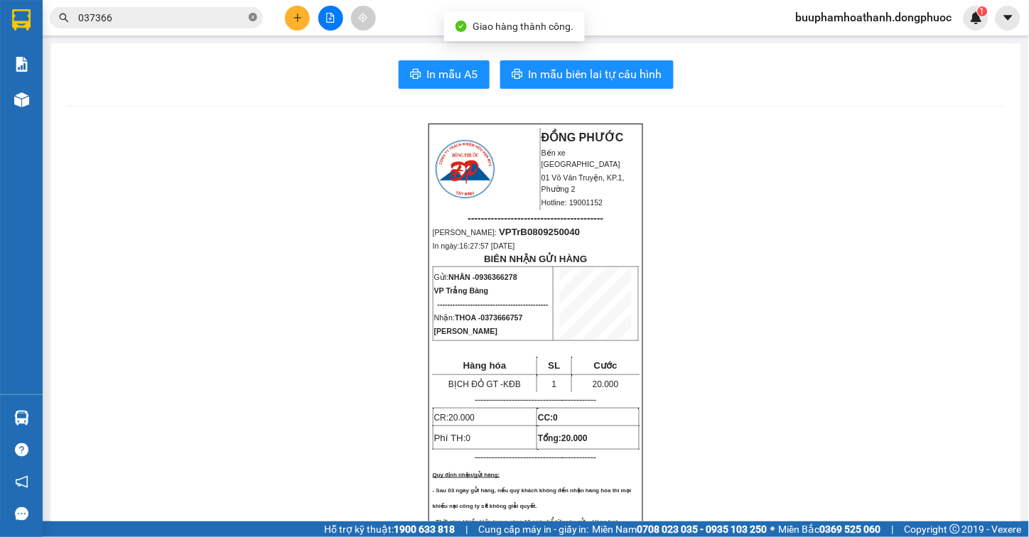
click at [250, 21] on icon "close-circle" at bounding box center [253, 17] width 9 height 9
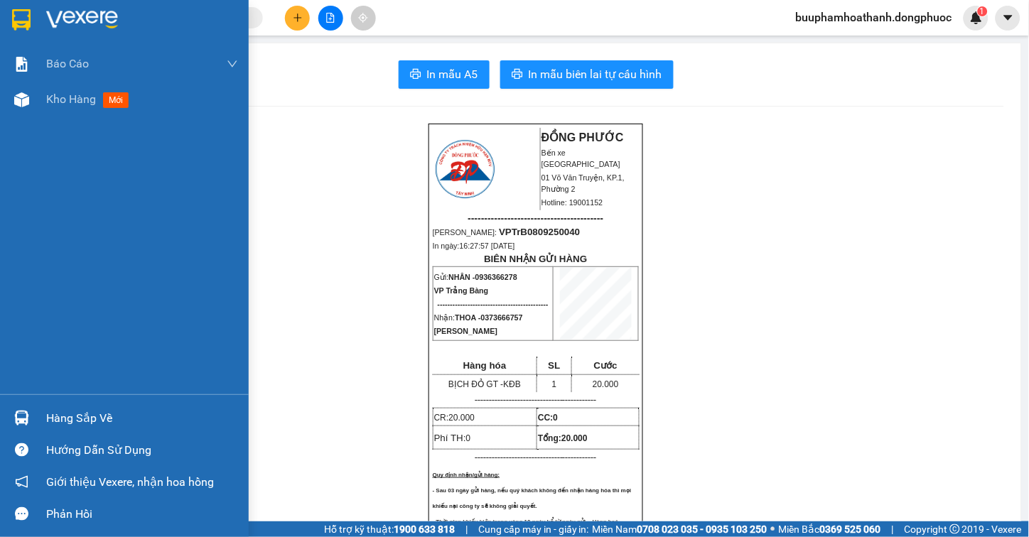
click at [61, 422] on div "Hàng sắp về" at bounding box center [142, 418] width 192 height 21
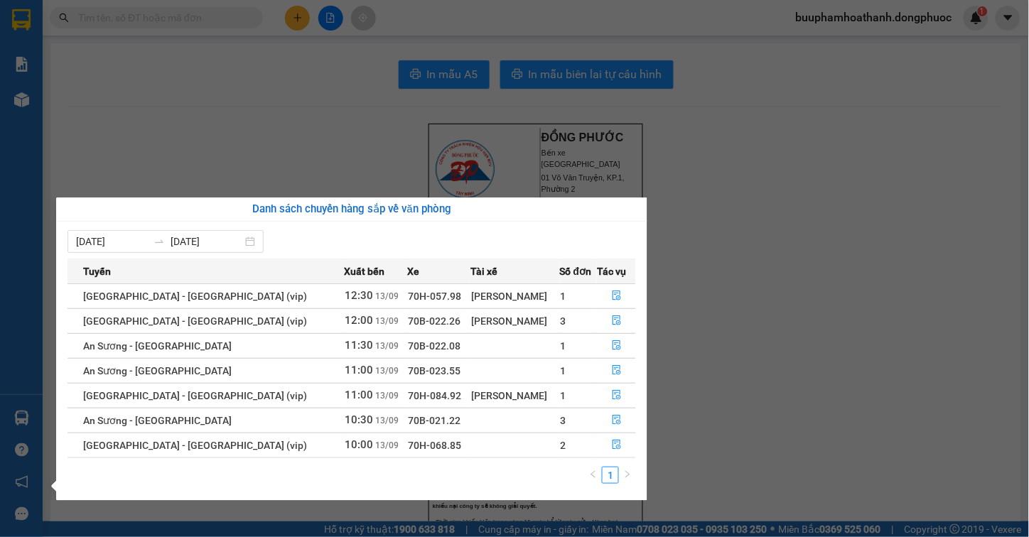
click at [259, 103] on section "Kết quả tìm kiếm ( 9 ) Bộ lọc Thuộc VP này Mã ĐH Trạng thái Món hàng Tổng cước …" at bounding box center [514, 268] width 1029 height 537
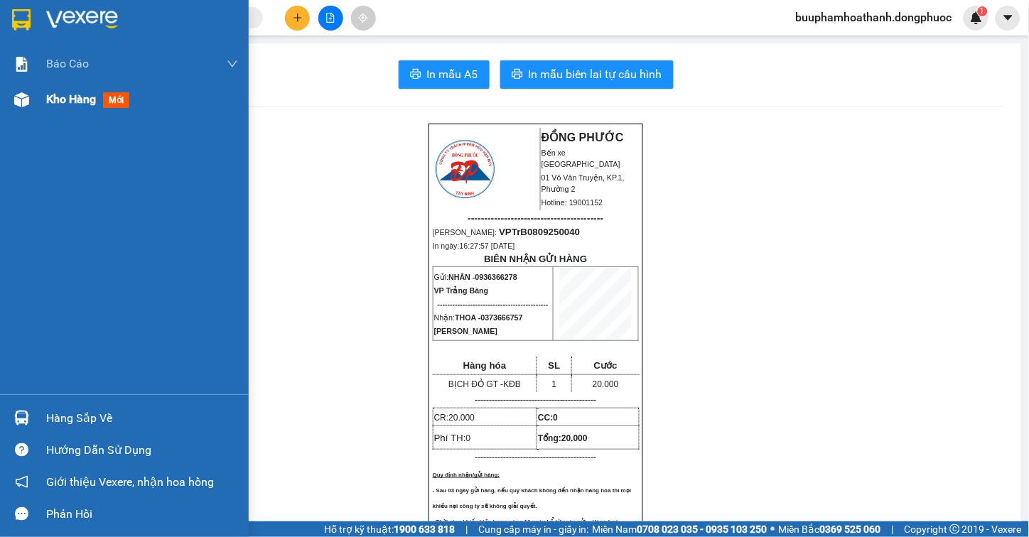
click at [70, 97] on span "Kho hàng" at bounding box center [71, 98] width 50 height 13
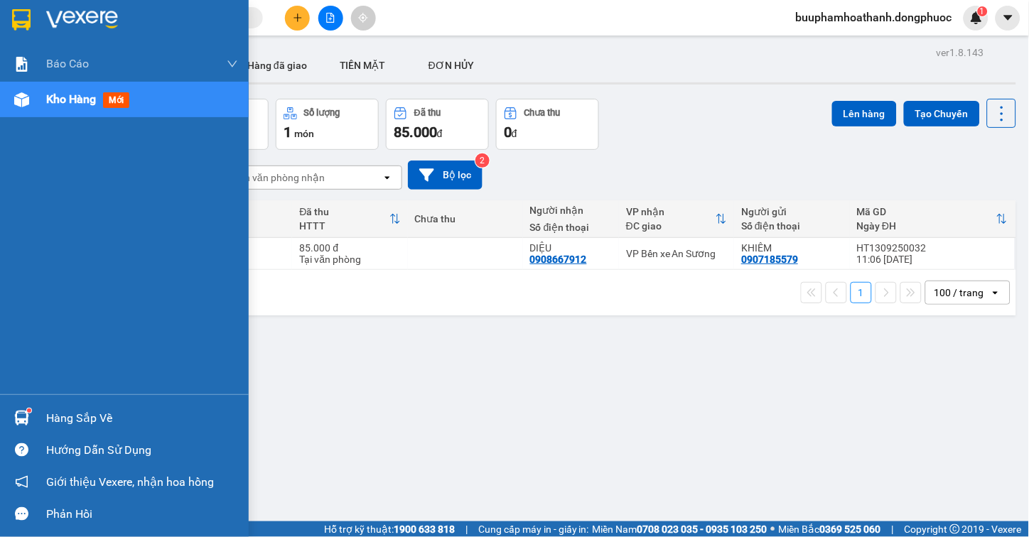
click at [77, 413] on div "Hàng sắp về" at bounding box center [142, 418] width 192 height 21
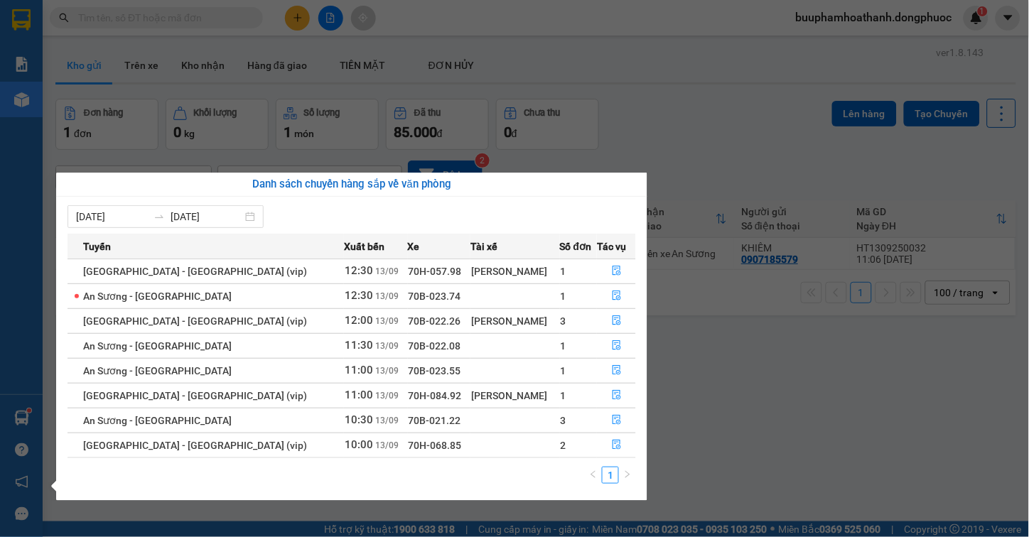
click at [744, 367] on section "Kết quả tìm kiếm ( 9 ) Bộ lọc Thuộc VP này Mã ĐH Trạng thái Món hàng Tổng cước …" at bounding box center [514, 268] width 1029 height 537
click at [743, 367] on div "ver 1.8.143 Kho gửi Trên xe Kho nhận Hàng đã giao TIỀN MẶT ĐƠN HỦY Đơn hàng 1…" at bounding box center [536, 311] width 972 height 537
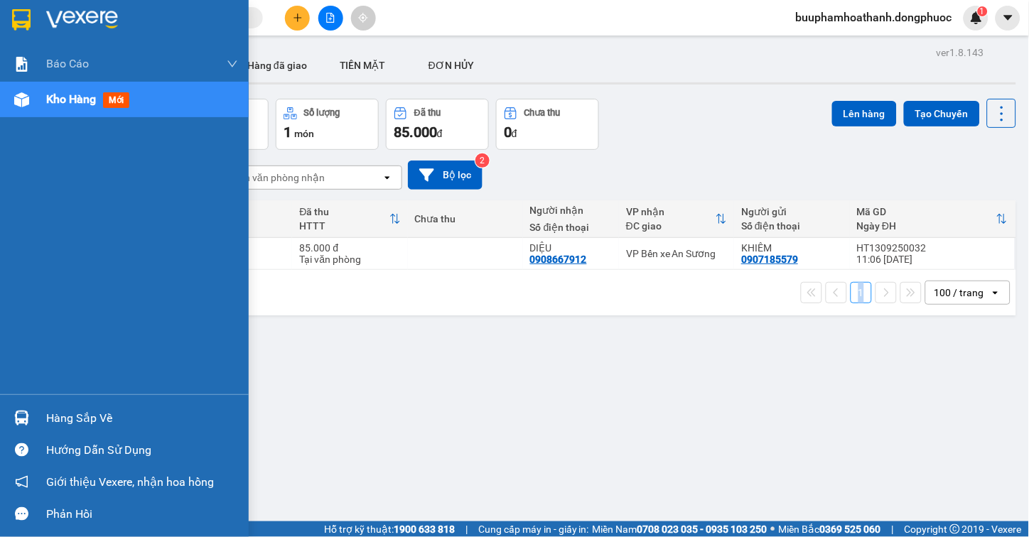
click at [89, 420] on div "Hàng sắp về" at bounding box center [142, 418] width 192 height 21
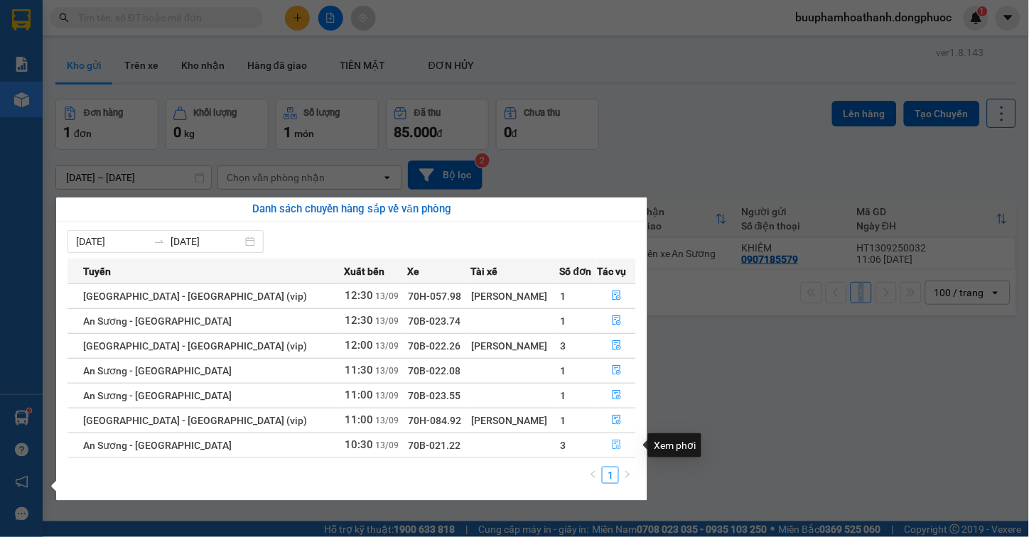
click at [613, 445] on icon "file-done" at bounding box center [617, 445] width 10 height 10
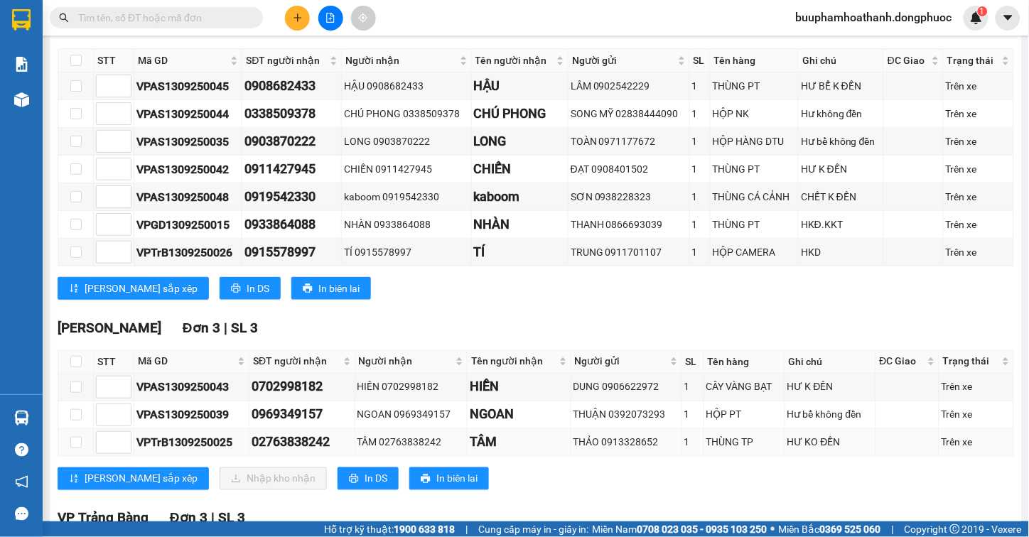
scroll to position [394, 0]
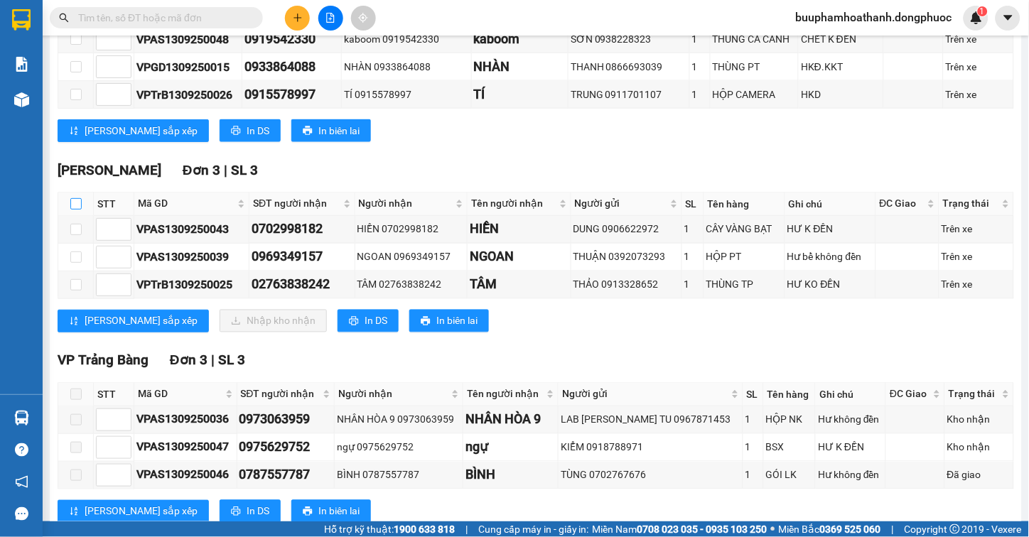
click at [76, 210] on input "checkbox" at bounding box center [75, 203] width 11 height 11
checkbox input "true"
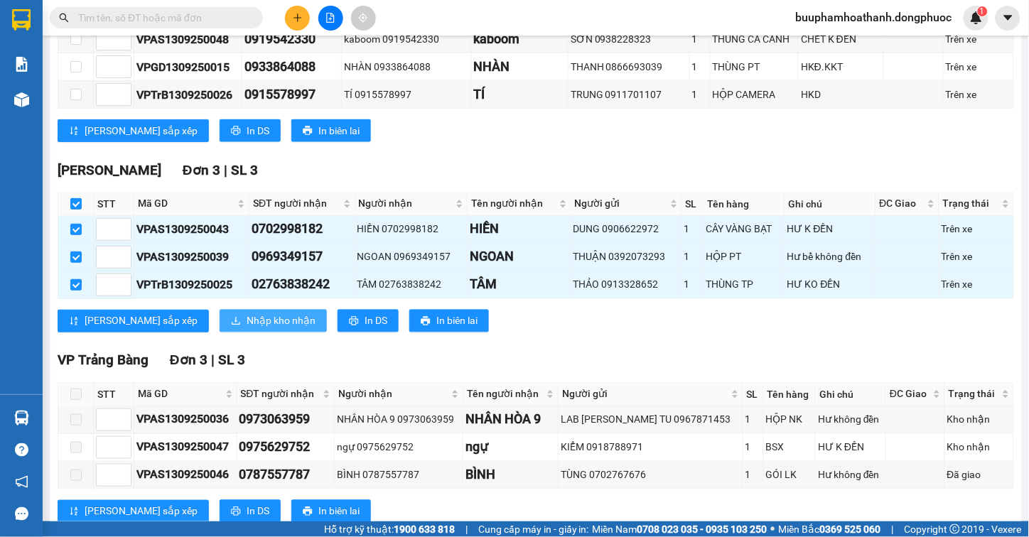
click at [247, 329] on span "Nhập kho nhận" at bounding box center [281, 321] width 69 height 16
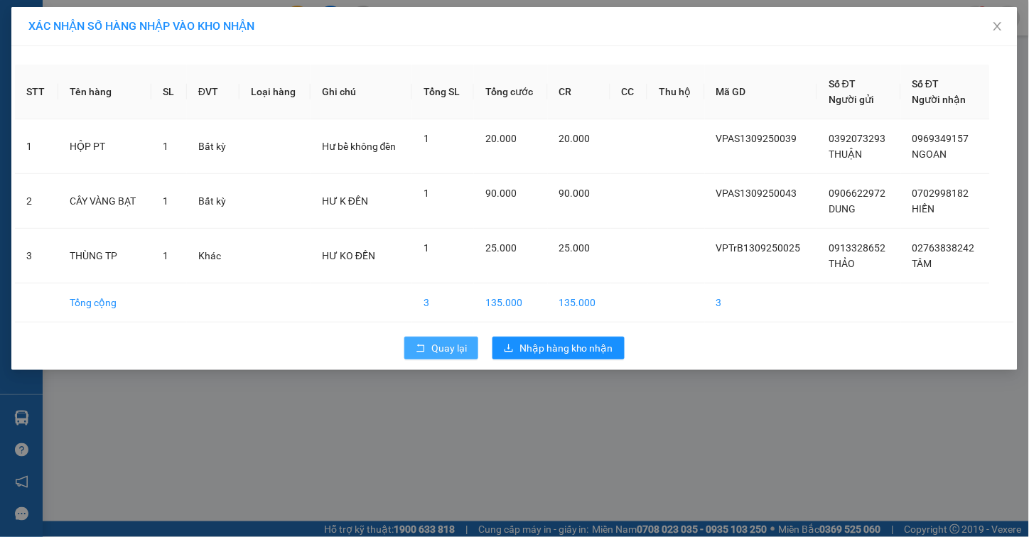
click at [430, 346] on button "Quay lại" at bounding box center [441, 348] width 74 height 23
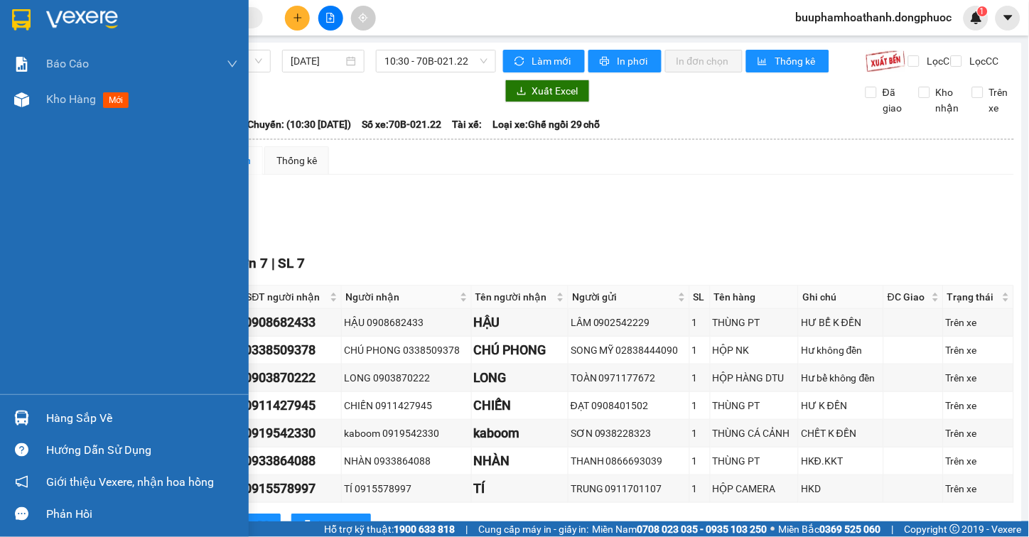
click at [60, 406] on div "Hàng sắp về" at bounding box center [124, 418] width 249 height 32
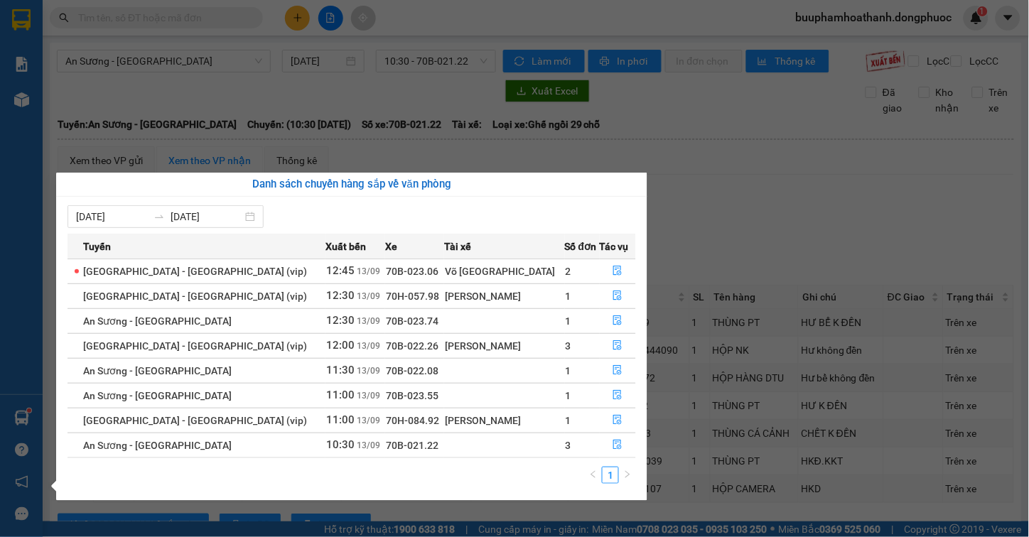
click at [233, 69] on section "Kết quả tìm kiếm ( 9 ) Bộ lọc Thuộc VP này Mã ĐH Trạng thái Món hàng Tổng cước …" at bounding box center [514, 268] width 1029 height 537
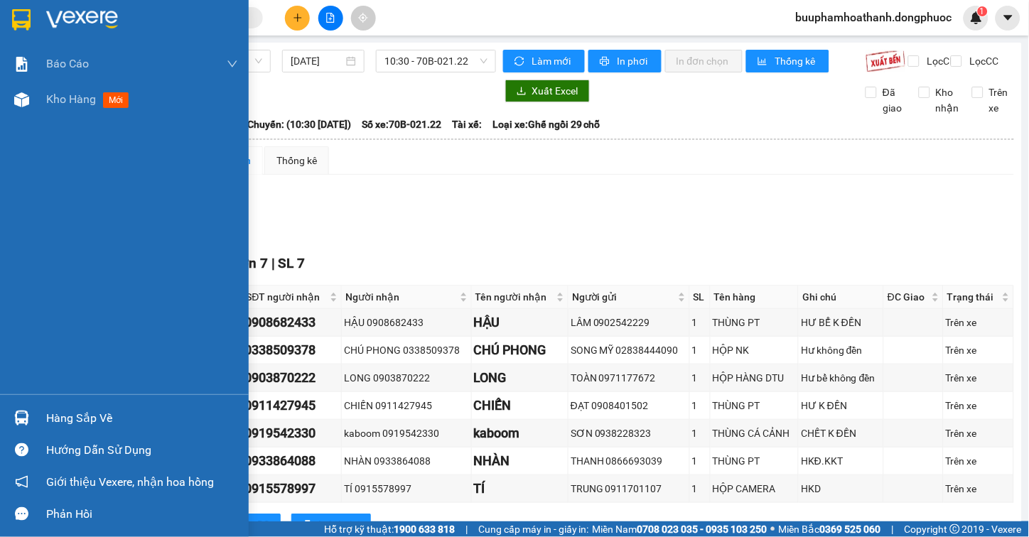
click at [36, 414] on div "Hàng sắp về" at bounding box center [124, 418] width 249 height 32
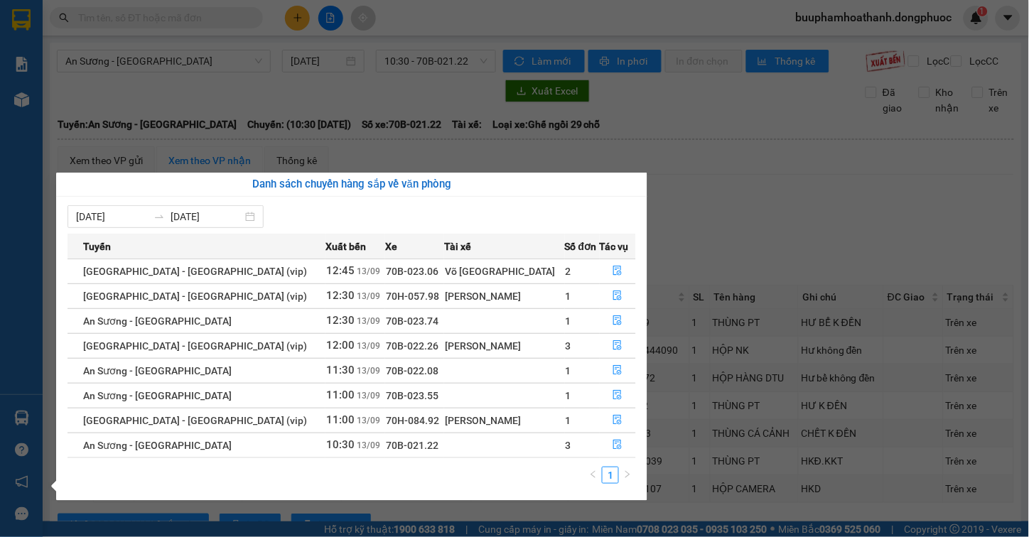
click at [185, 94] on section "Kết quả tìm kiếm ( 9 ) Bộ lọc Thuộc VP này Mã ĐH Trạng thái Món hàng Tổng cước …" at bounding box center [514, 268] width 1029 height 537
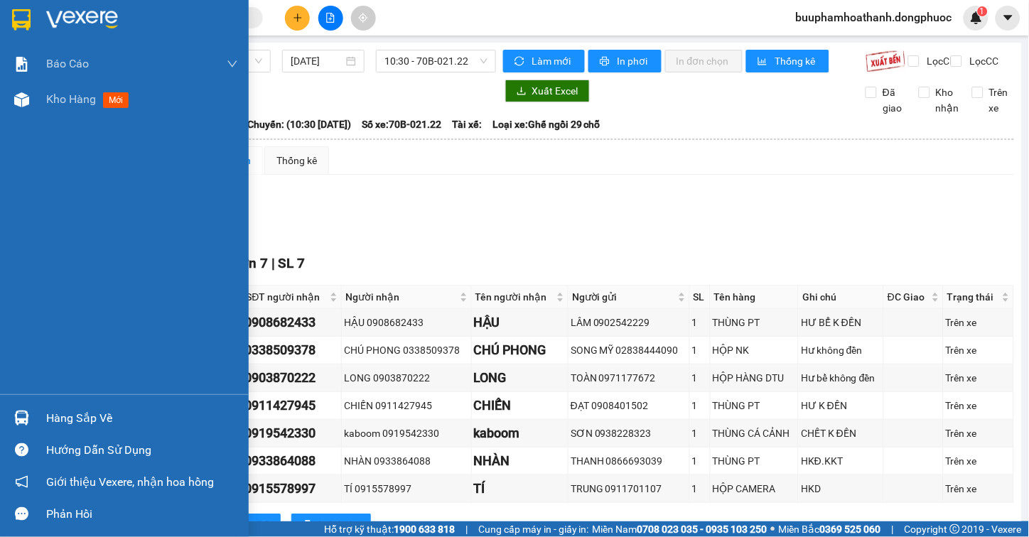
click at [58, 408] on div "Hàng sắp về" at bounding box center [142, 418] width 192 height 21
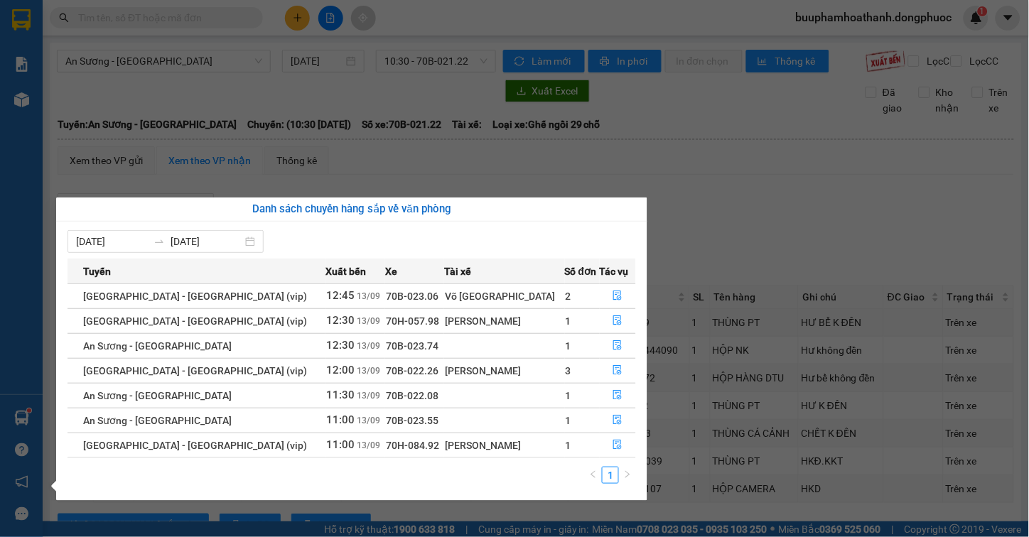
click at [34, 259] on div "Báo cáo Mẫu 1: Báo cáo dòng tiền Mẫu 1: Báo cáo dòng tiền theo nhân viên Mẫu 1:…" at bounding box center [21, 268] width 43 height 537
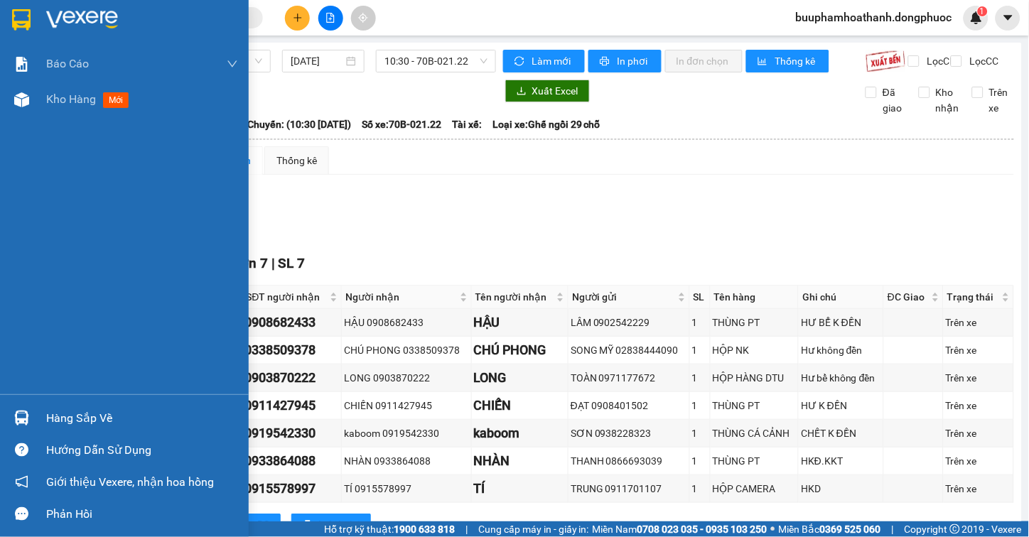
click at [80, 413] on div "Hàng sắp về" at bounding box center [142, 418] width 192 height 21
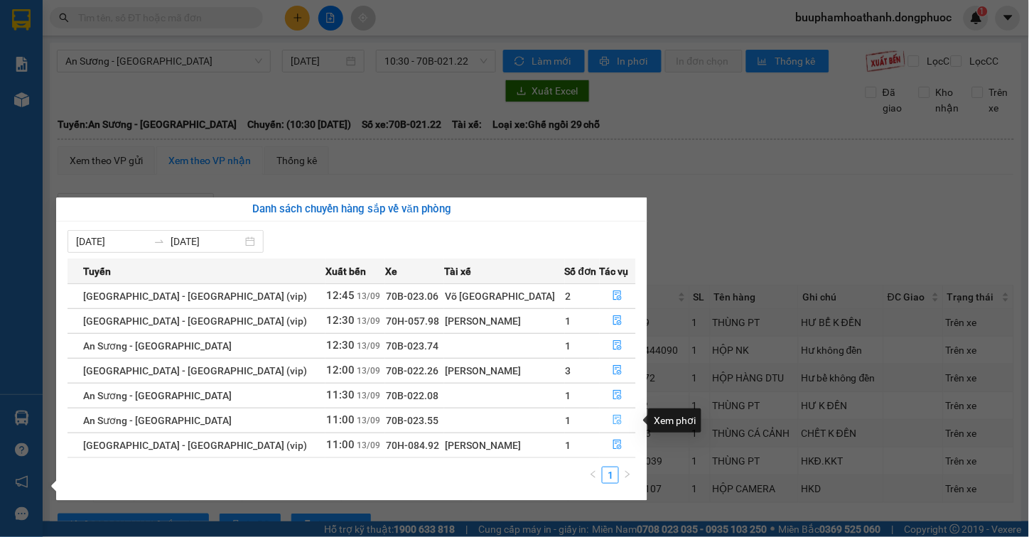
click at [614, 422] on icon "file-done" at bounding box center [618, 420] width 9 height 10
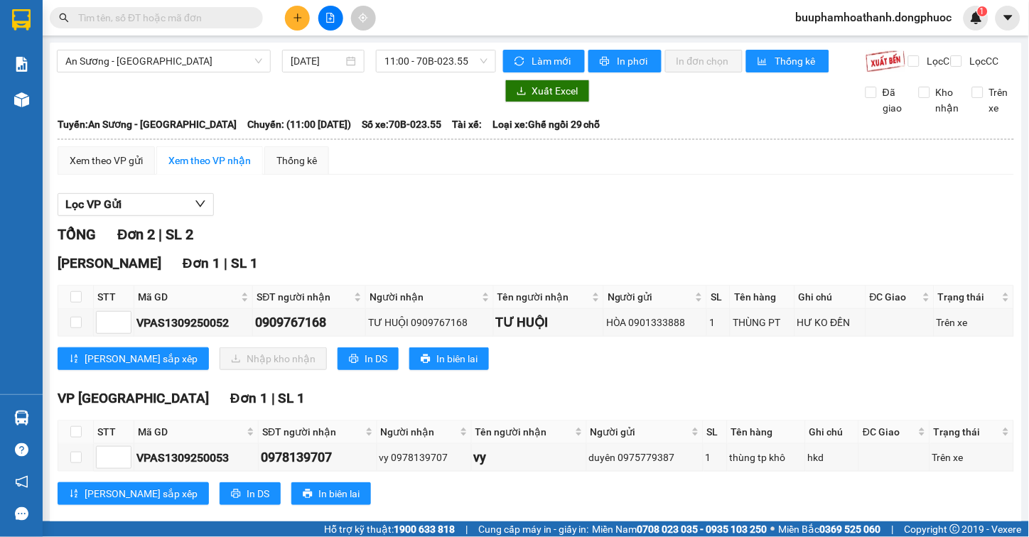
click at [73, 301] on th at bounding box center [76, 297] width 36 height 23
click at [70, 303] on input "checkbox" at bounding box center [75, 296] width 11 height 11
checkbox input "true"
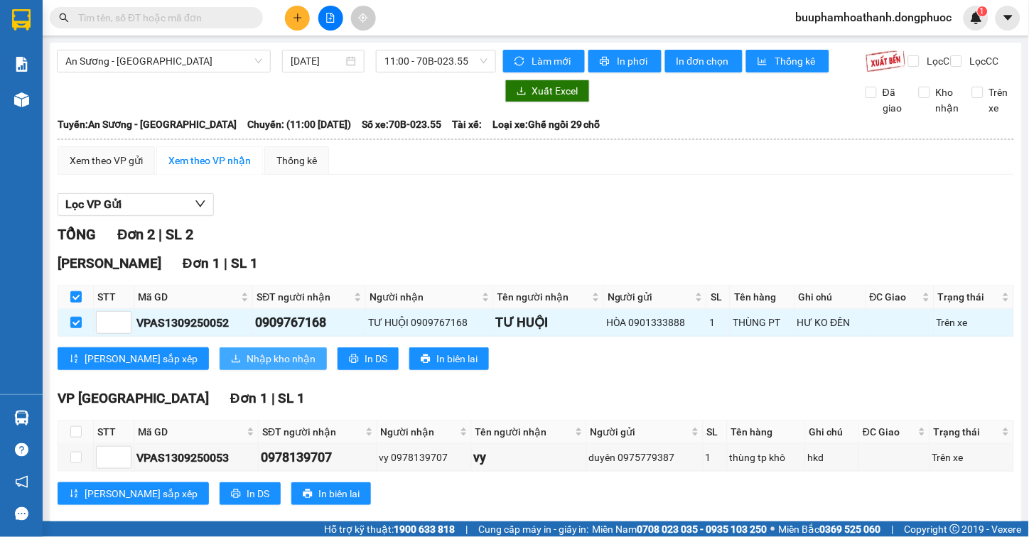
click at [220, 370] on button "Nhập kho nhận" at bounding box center [273, 358] width 107 height 23
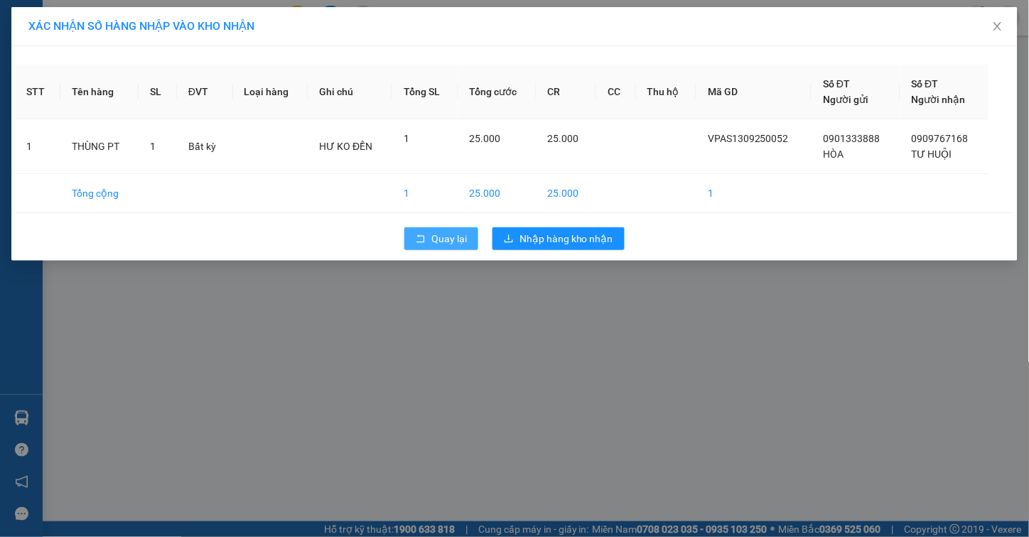
click at [443, 242] on span "Quay lại" at bounding box center [449, 239] width 36 height 16
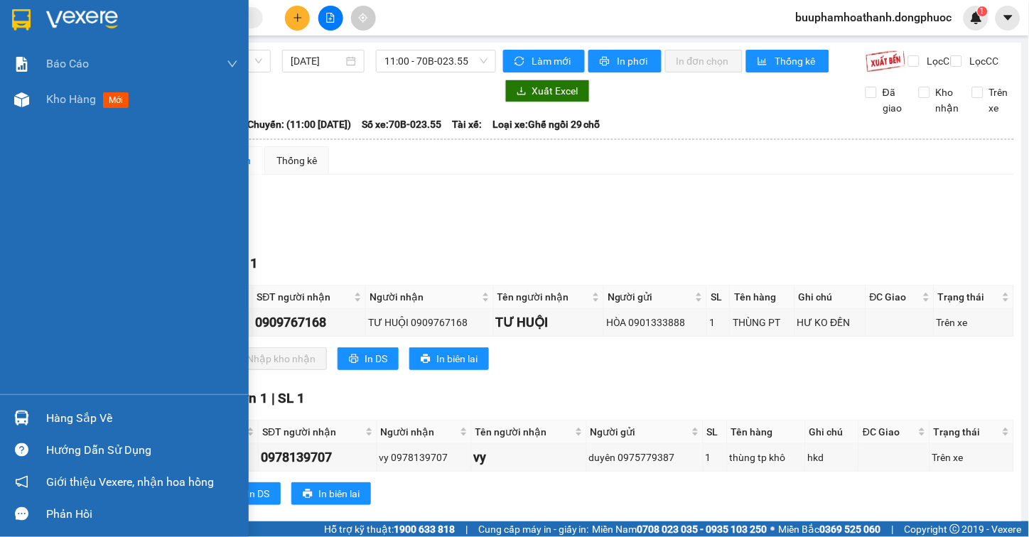
click at [47, 420] on div "Hàng sắp về" at bounding box center [142, 418] width 192 height 21
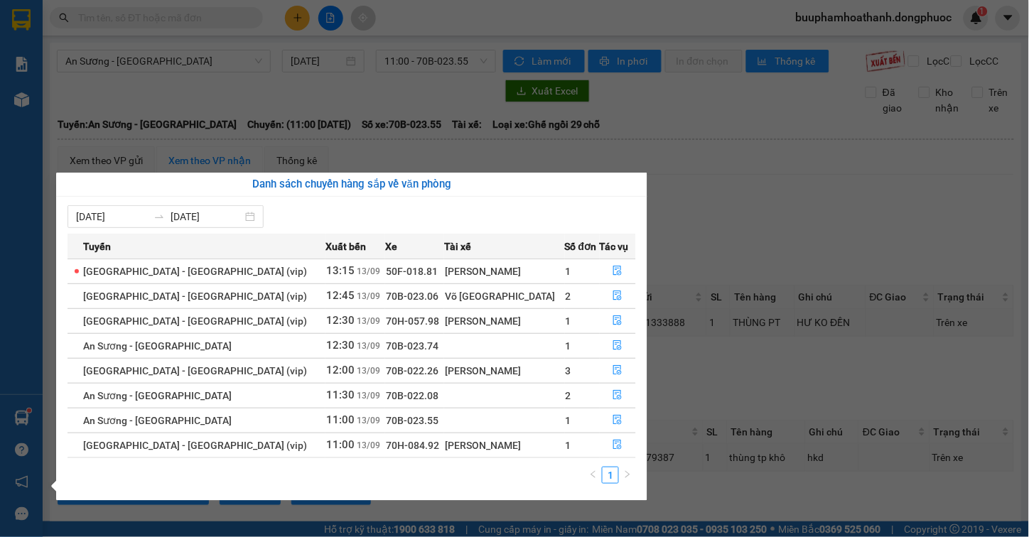
click at [765, 238] on section "Kết quả tìm kiếm ( 9 ) Bộ lọc Thuộc VP này Mã ĐH Trạng thái Món hàng Tổng cước …" at bounding box center [514, 268] width 1029 height 537
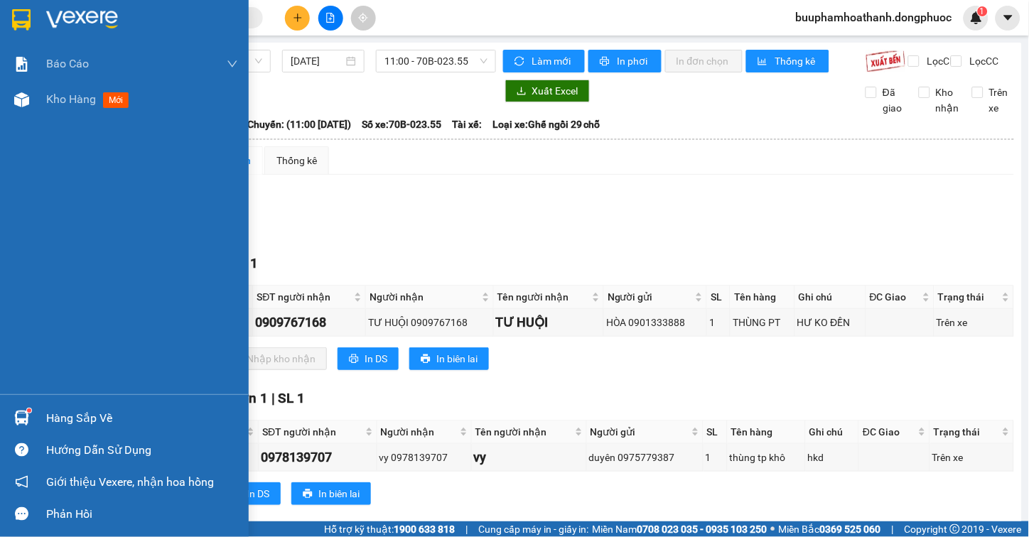
click at [67, 417] on div "Hàng sắp về" at bounding box center [142, 418] width 192 height 21
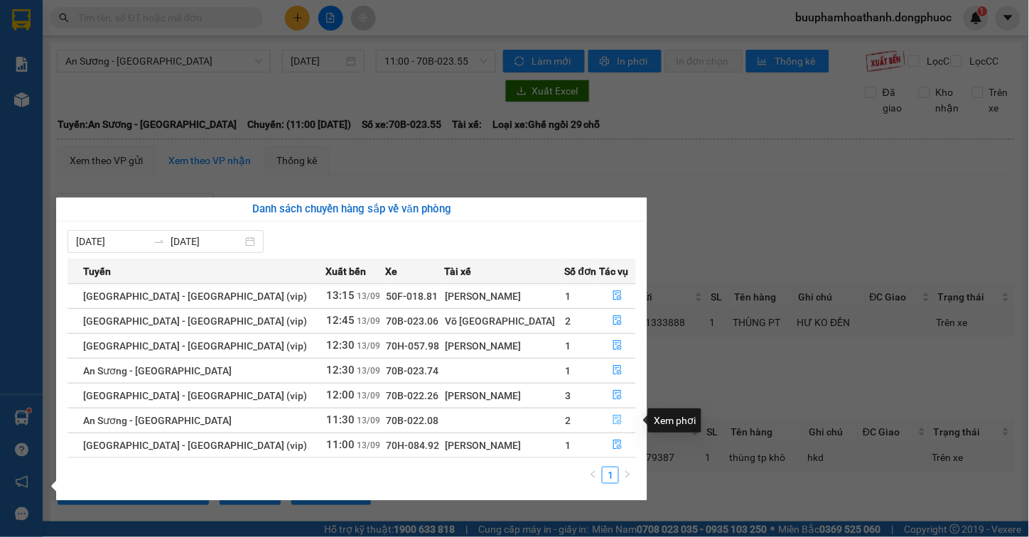
click at [612, 418] on icon "file-done" at bounding box center [617, 420] width 10 height 10
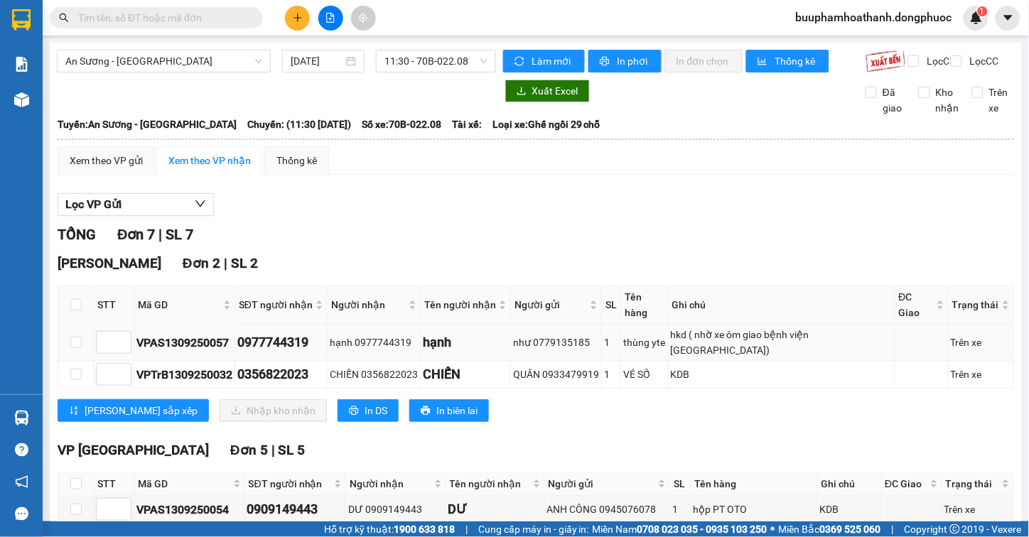
scroll to position [158, 0]
